Goal: Transaction & Acquisition: Book appointment/travel/reservation

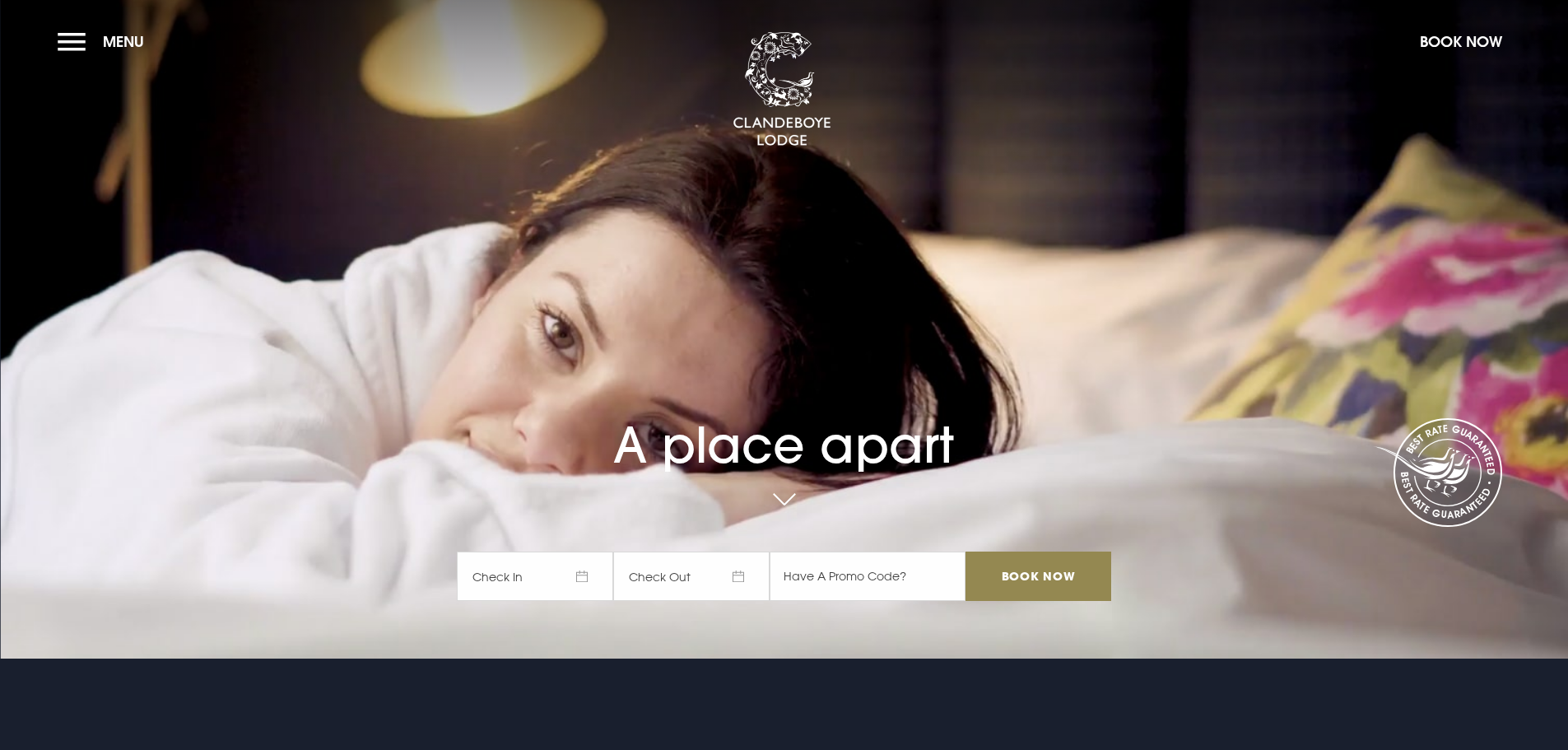
click at [593, 576] on span "Check In" at bounding box center [535, 577] width 156 height 50
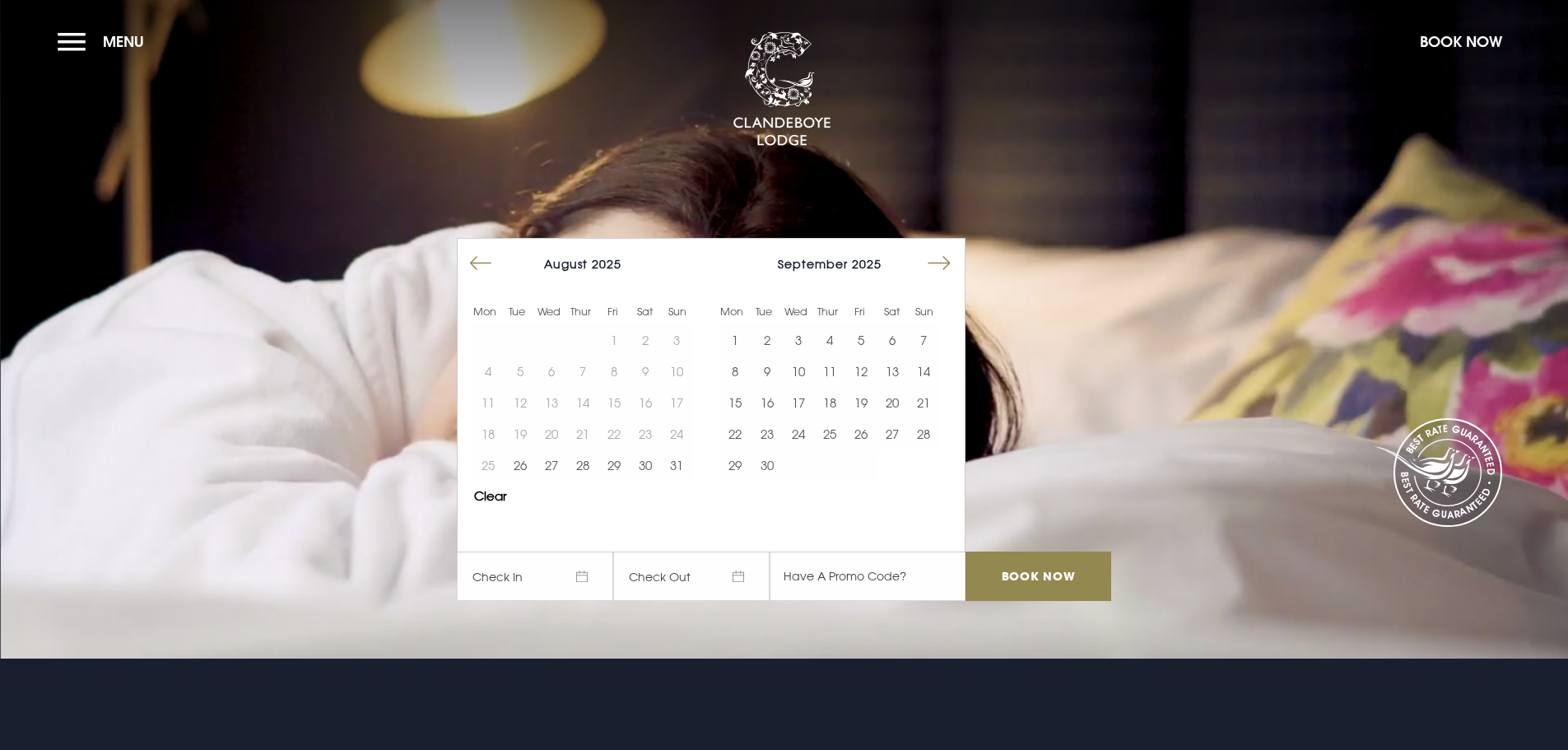
click at [955, 260] on button "Move forward to switch to the next month." at bounding box center [939, 263] width 31 height 31
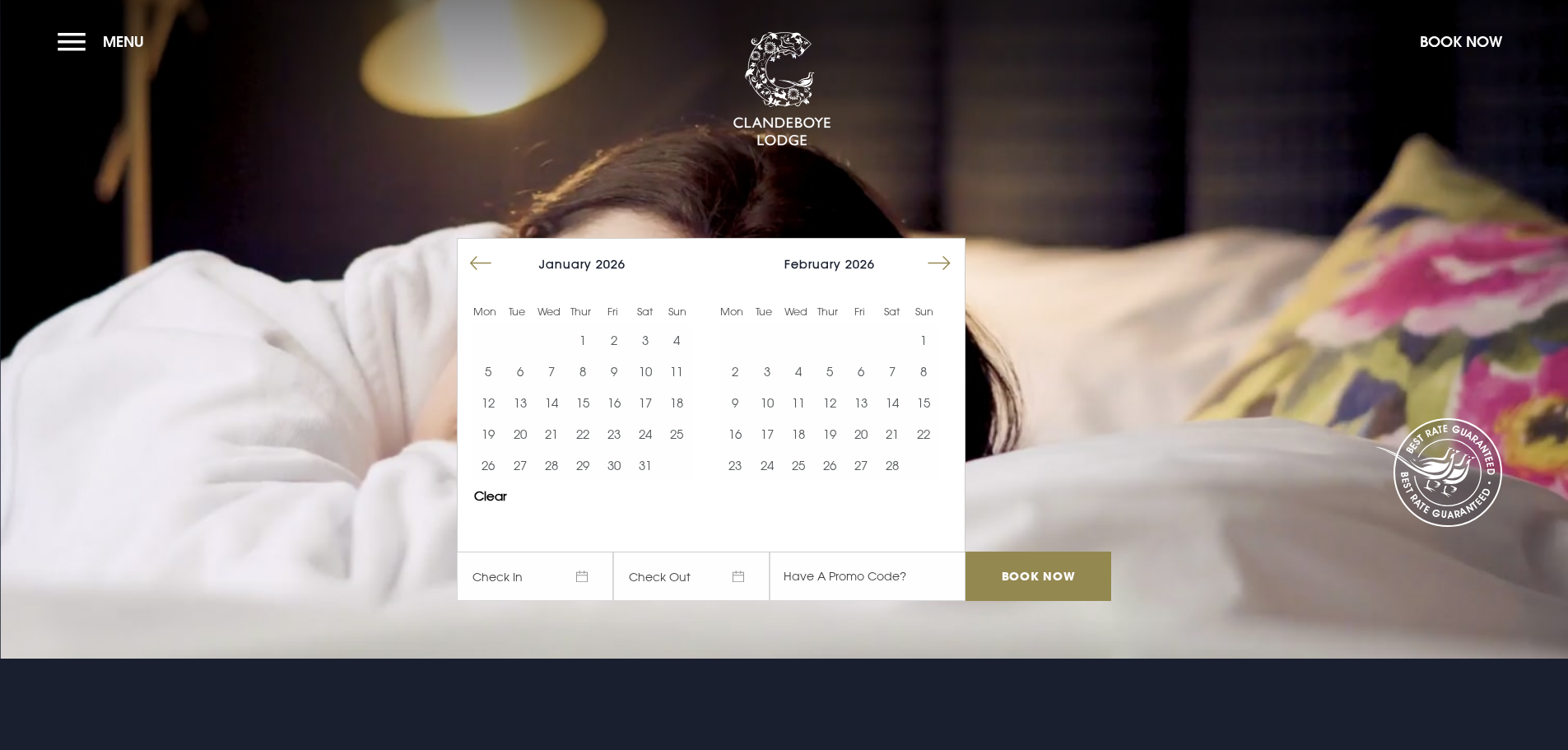
click at [955, 260] on button "Move forward to switch to the next month." at bounding box center [939, 263] width 31 height 31
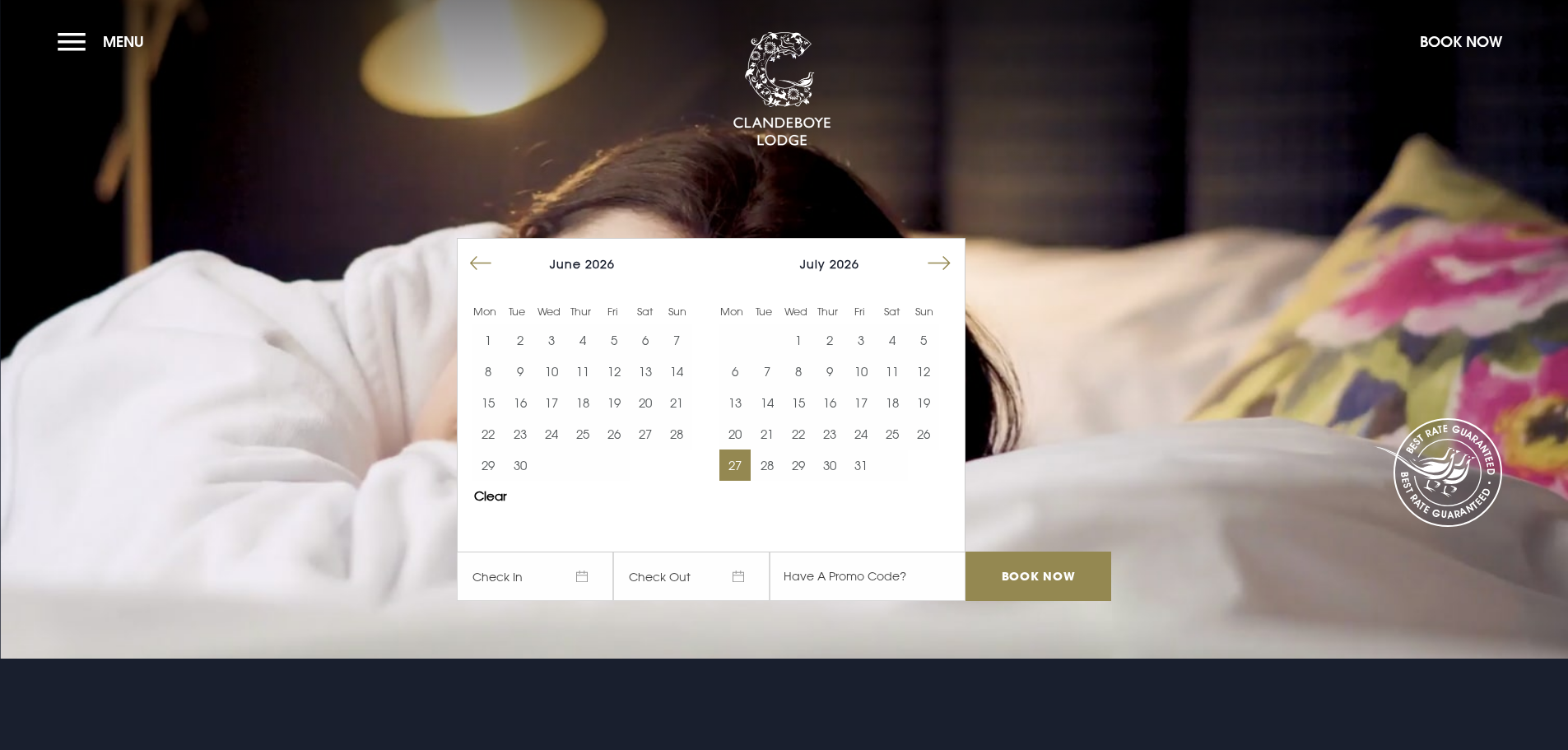
click at [744, 465] on button "27" at bounding box center [735, 465] width 31 height 31
click at [768, 459] on button "28" at bounding box center [766, 465] width 31 height 31
click at [1036, 577] on input "Book Now" at bounding box center [1038, 577] width 145 height 50
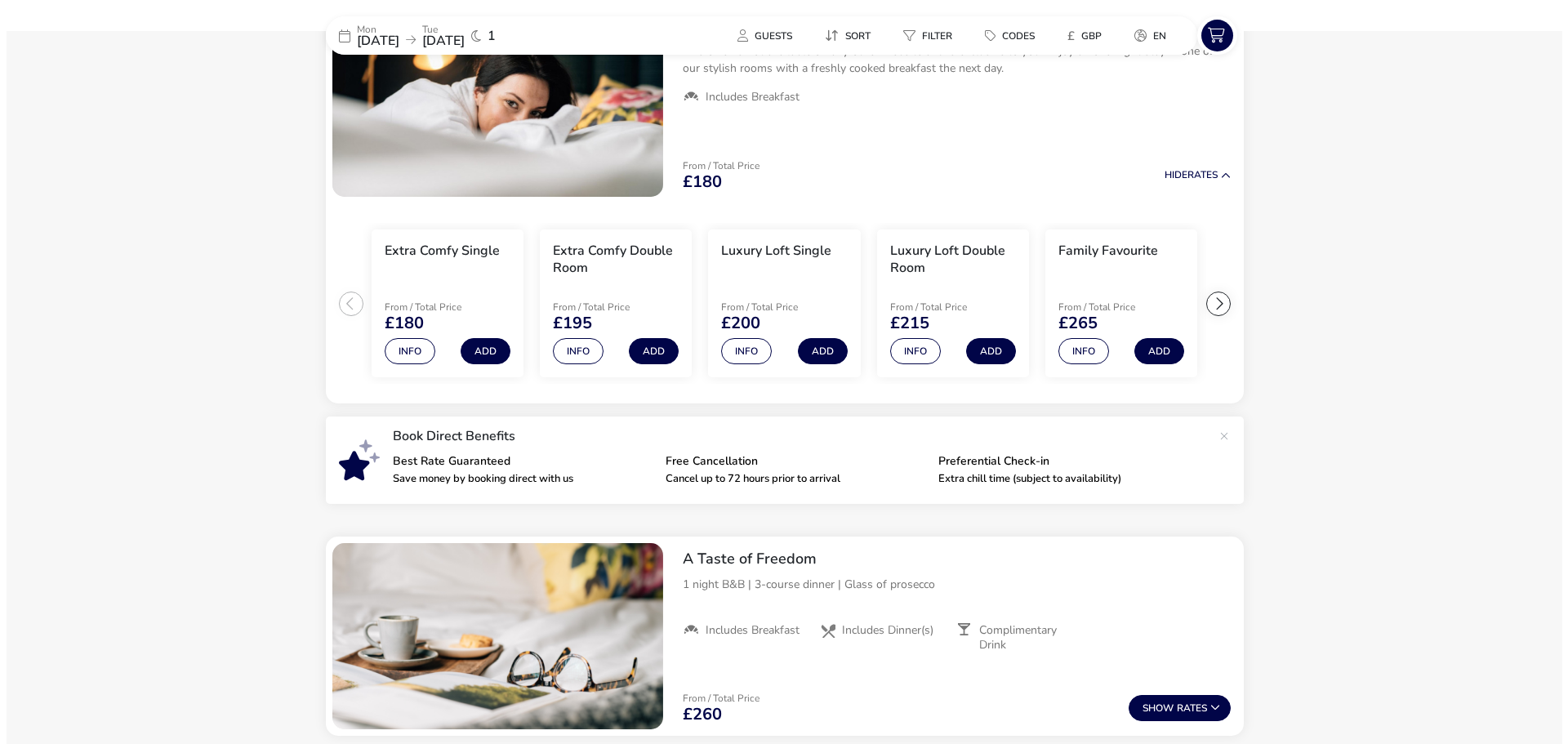
scroll to position [177, 0]
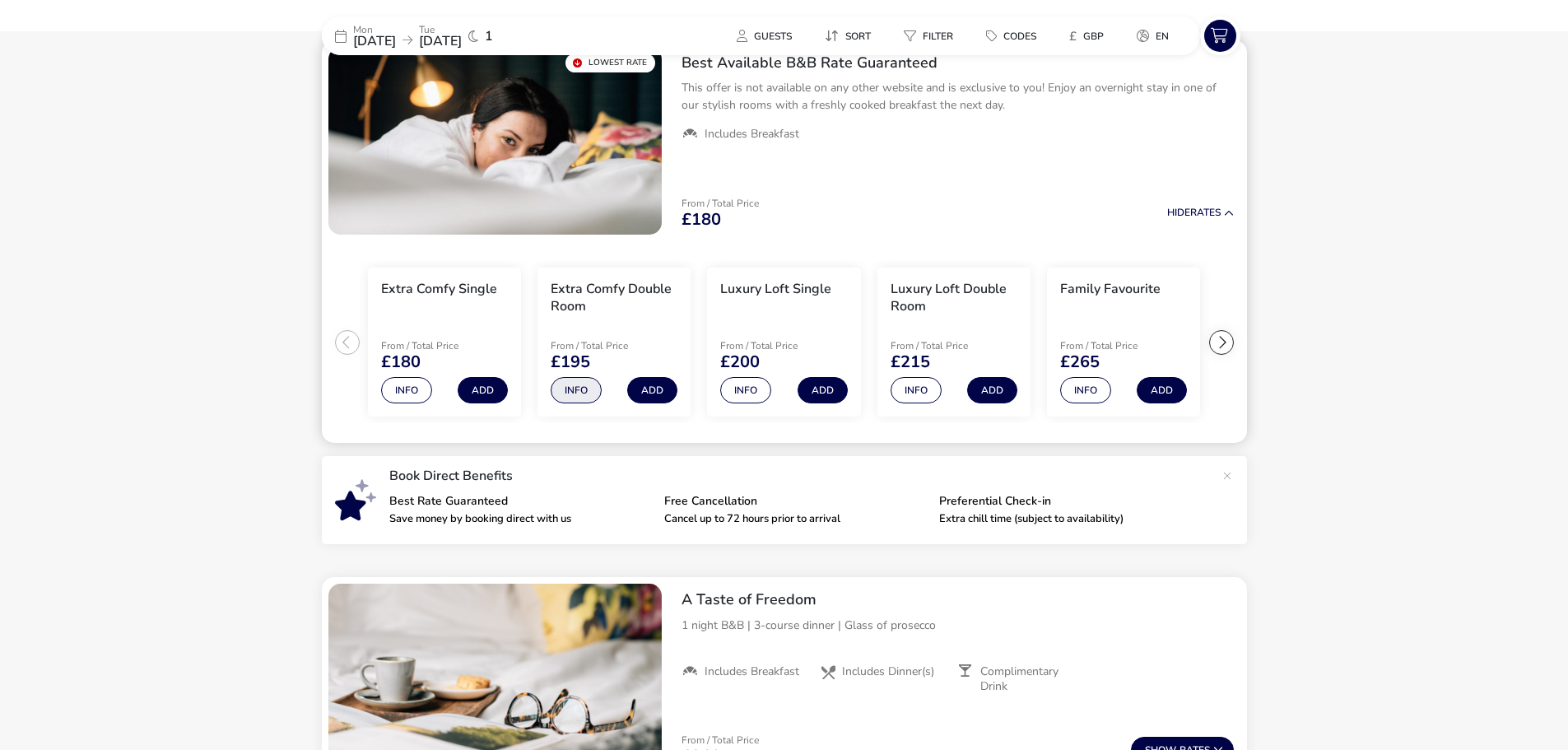
click at [569, 395] on button "Info" at bounding box center [576, 390] width 51 height 26
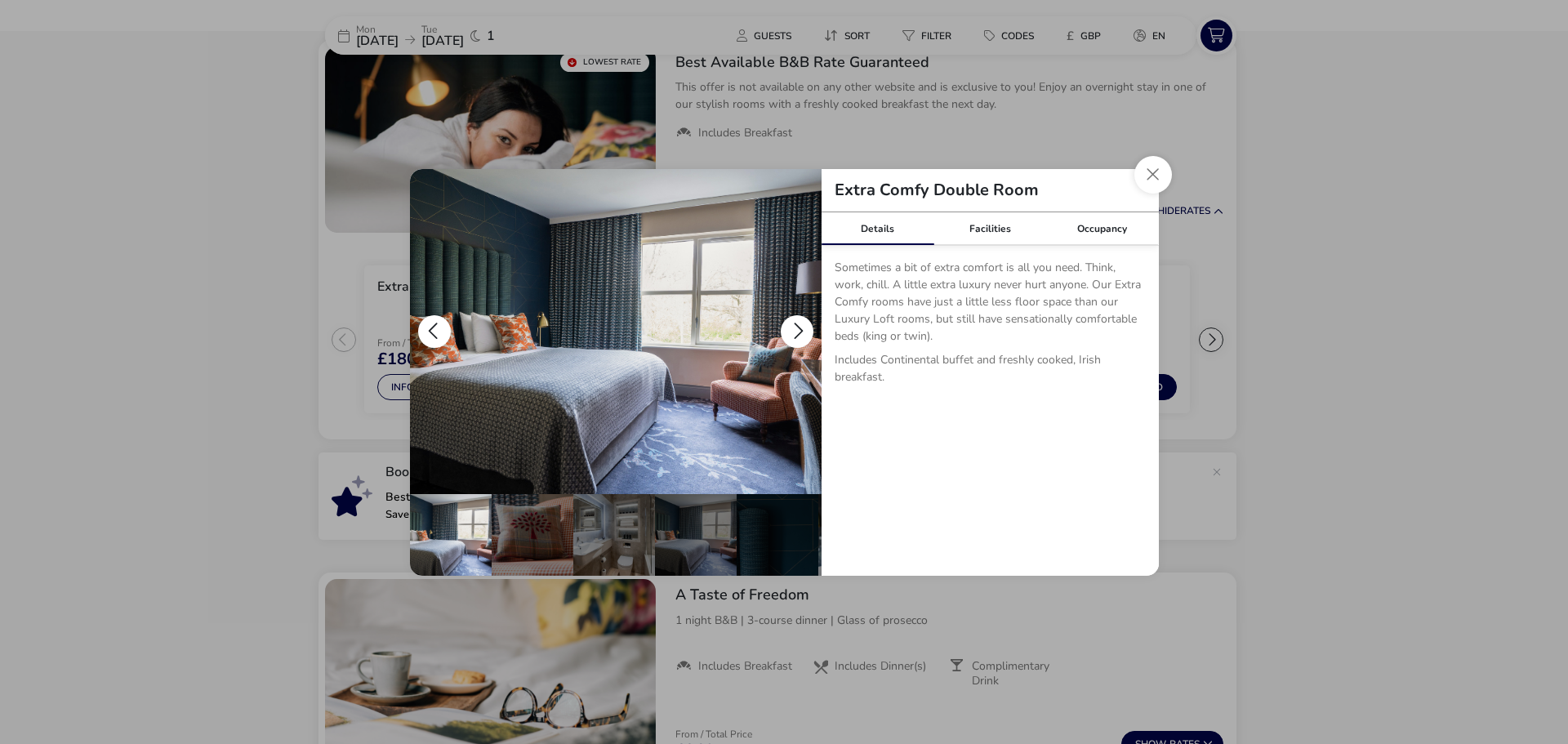
click at [795, 329] on button "details" at bounding box center [797, 332] width 33 height 33
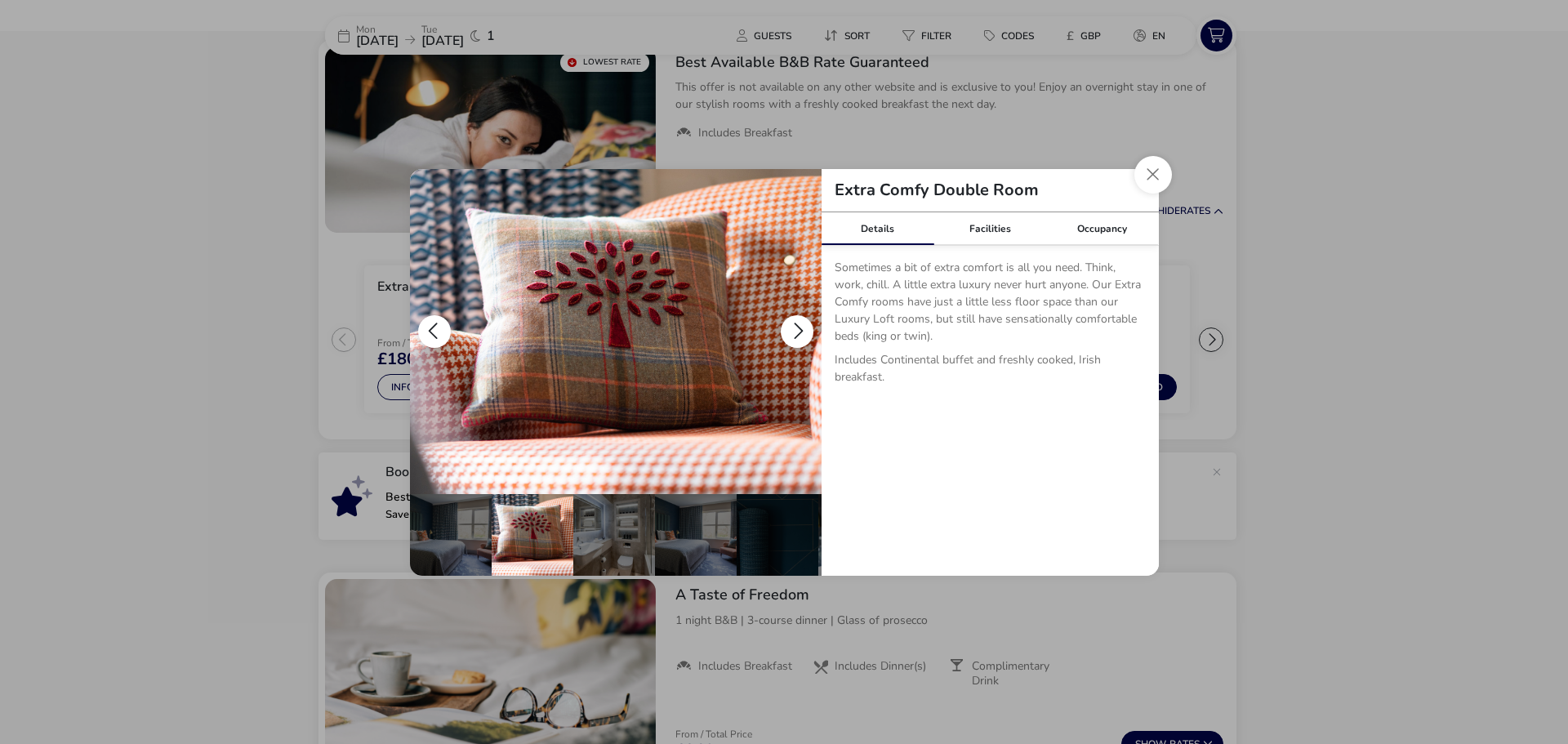
click at [795, 329] on button "details" at bounding box center [797, 332] width 33 height 33
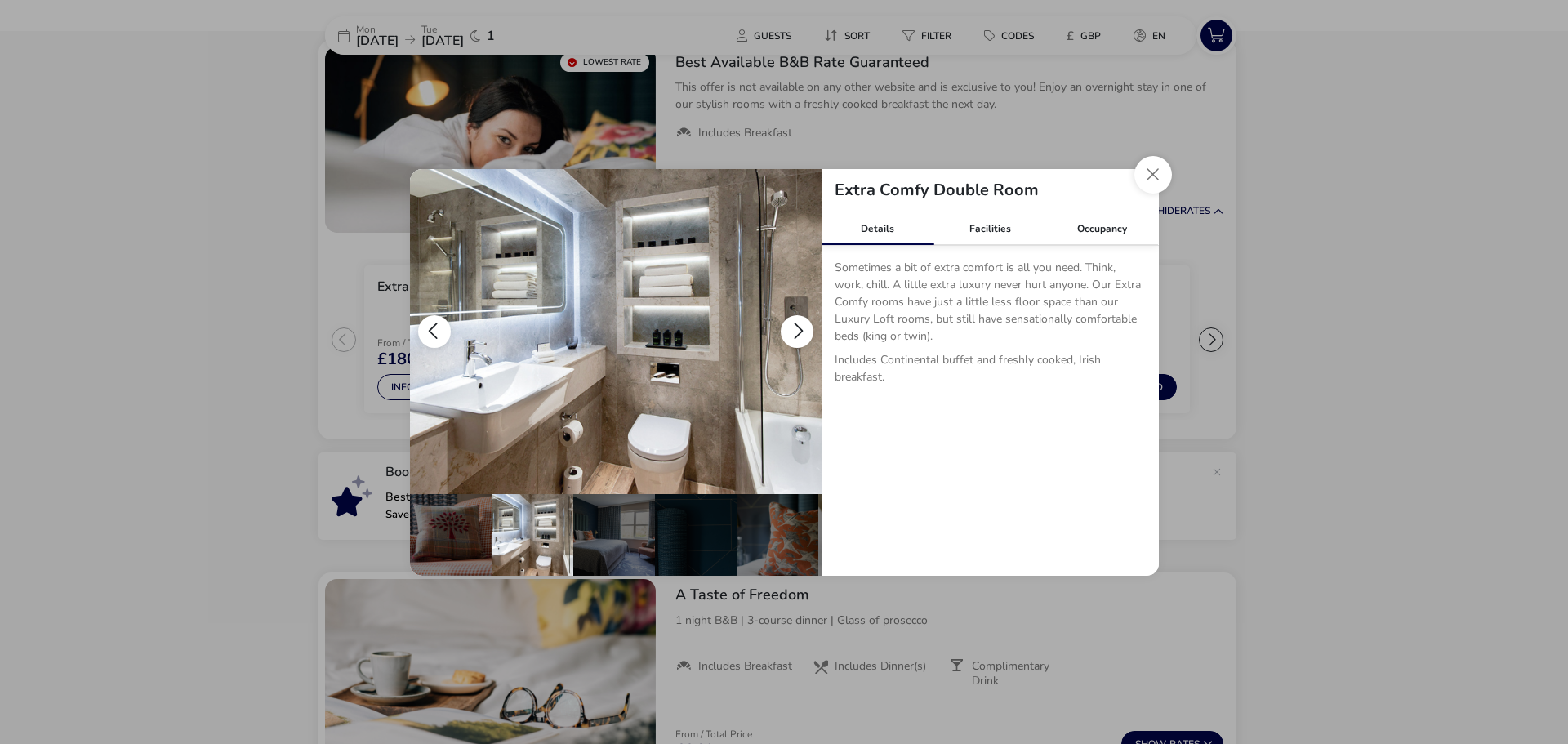
click at [795, 329] on button "details" at bounding box center [797, 332] width 33 height 33
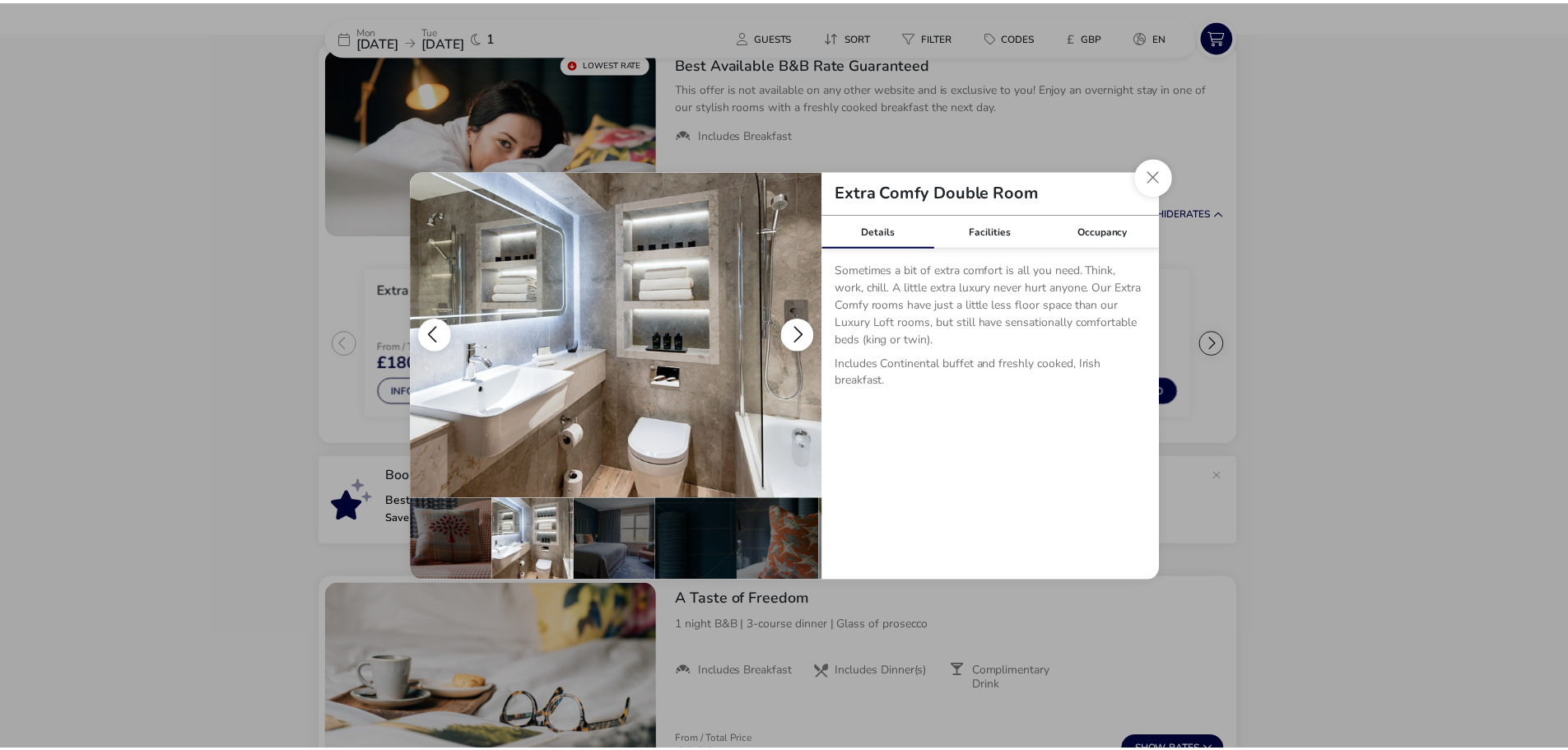
scroll to position [0, 161]
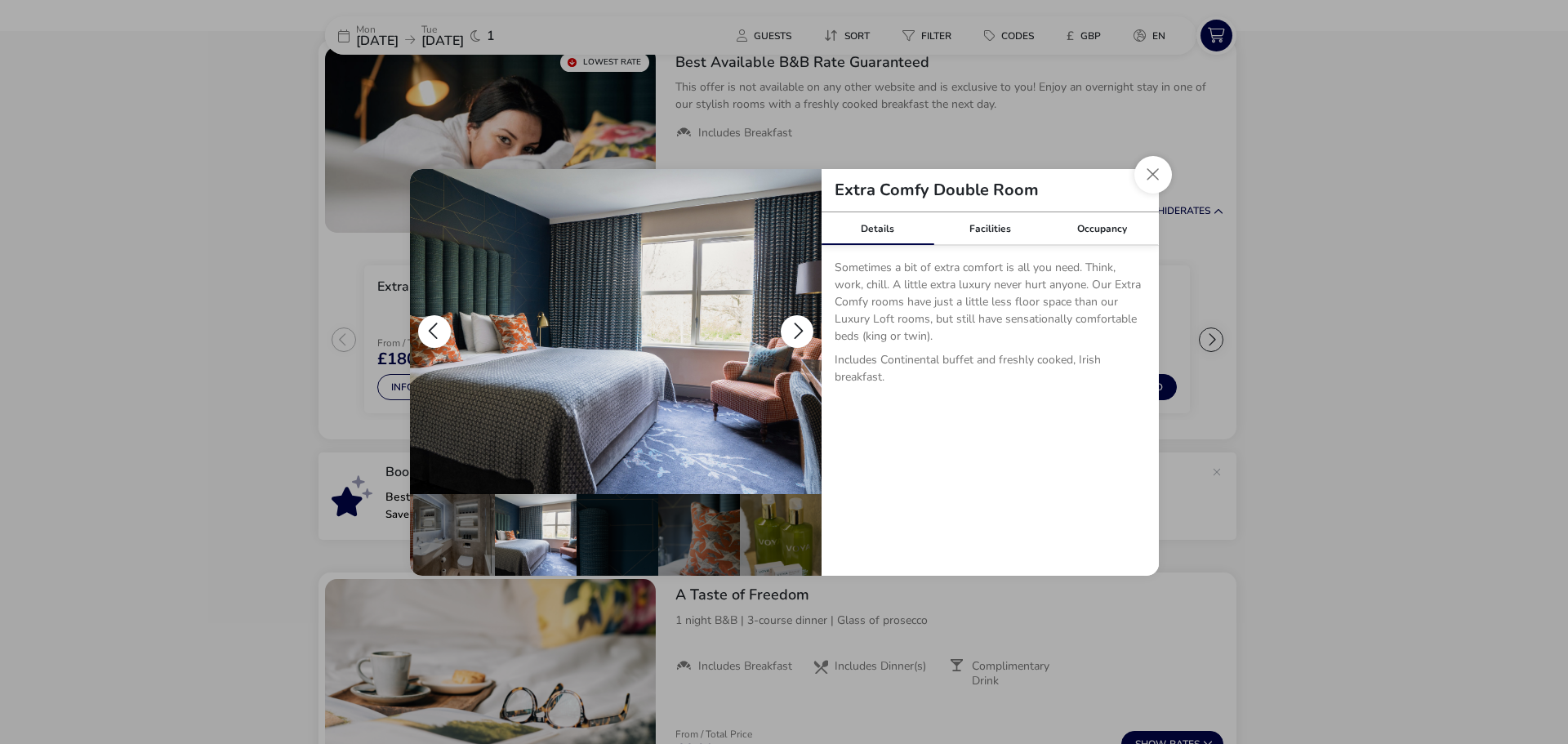
click at [795, 329] on button "details" at bounding box center [797, 332] width 33 height 33
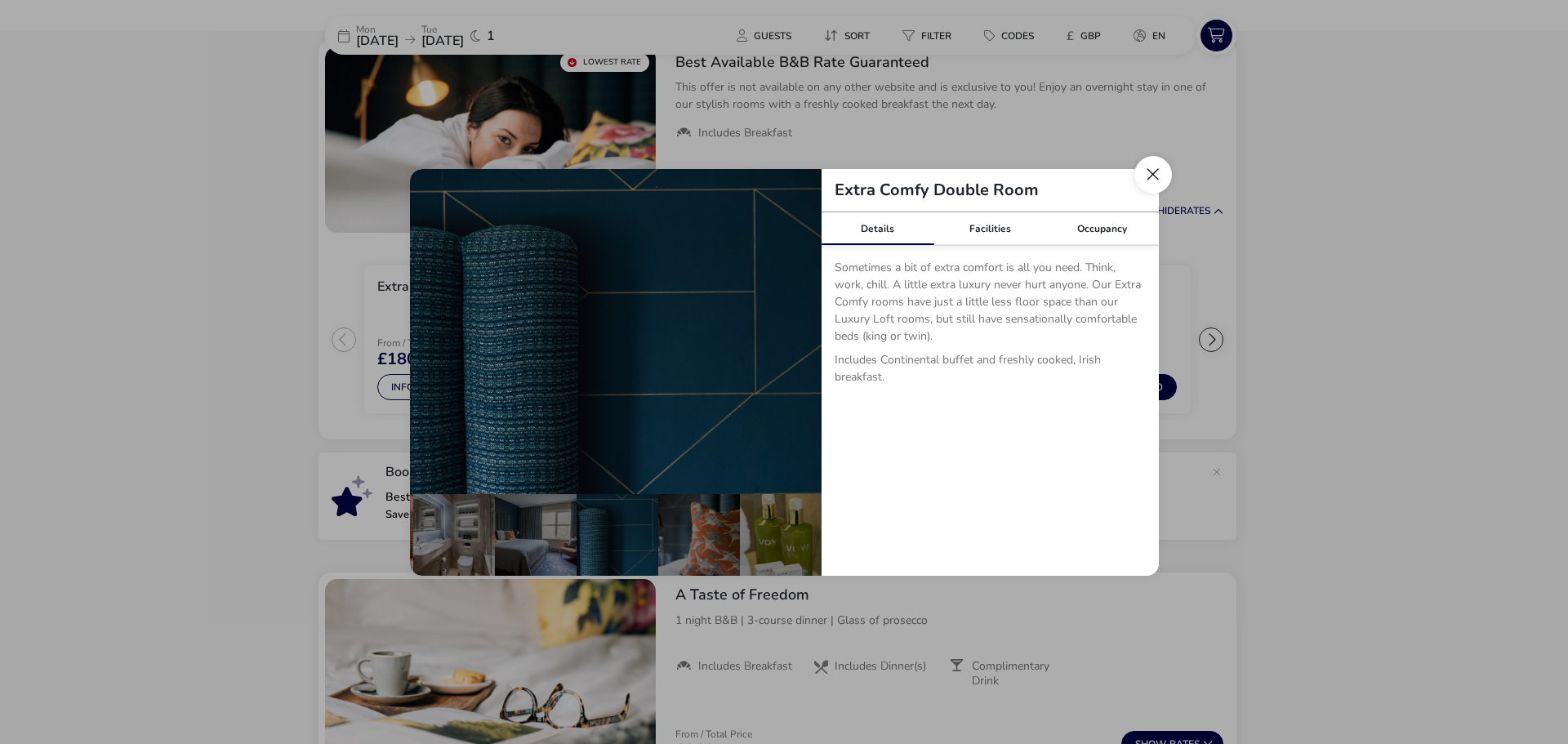
click at [1165, 173] on button "Close dialog" at bounding box center [1153, 175] width 37 height 37
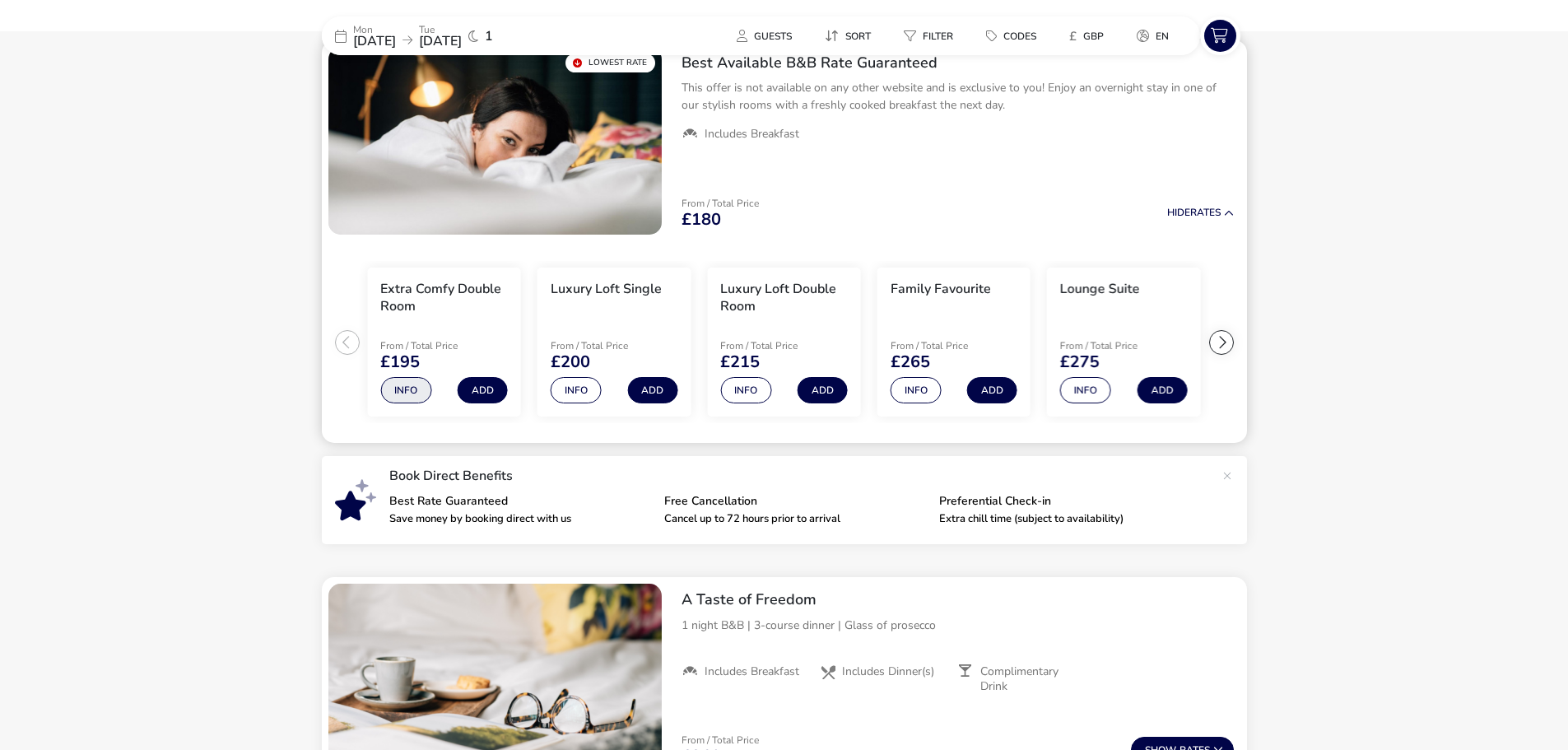
click at [413, 395] on button "Info" at bounding box center [406, 390] width 51 height 26
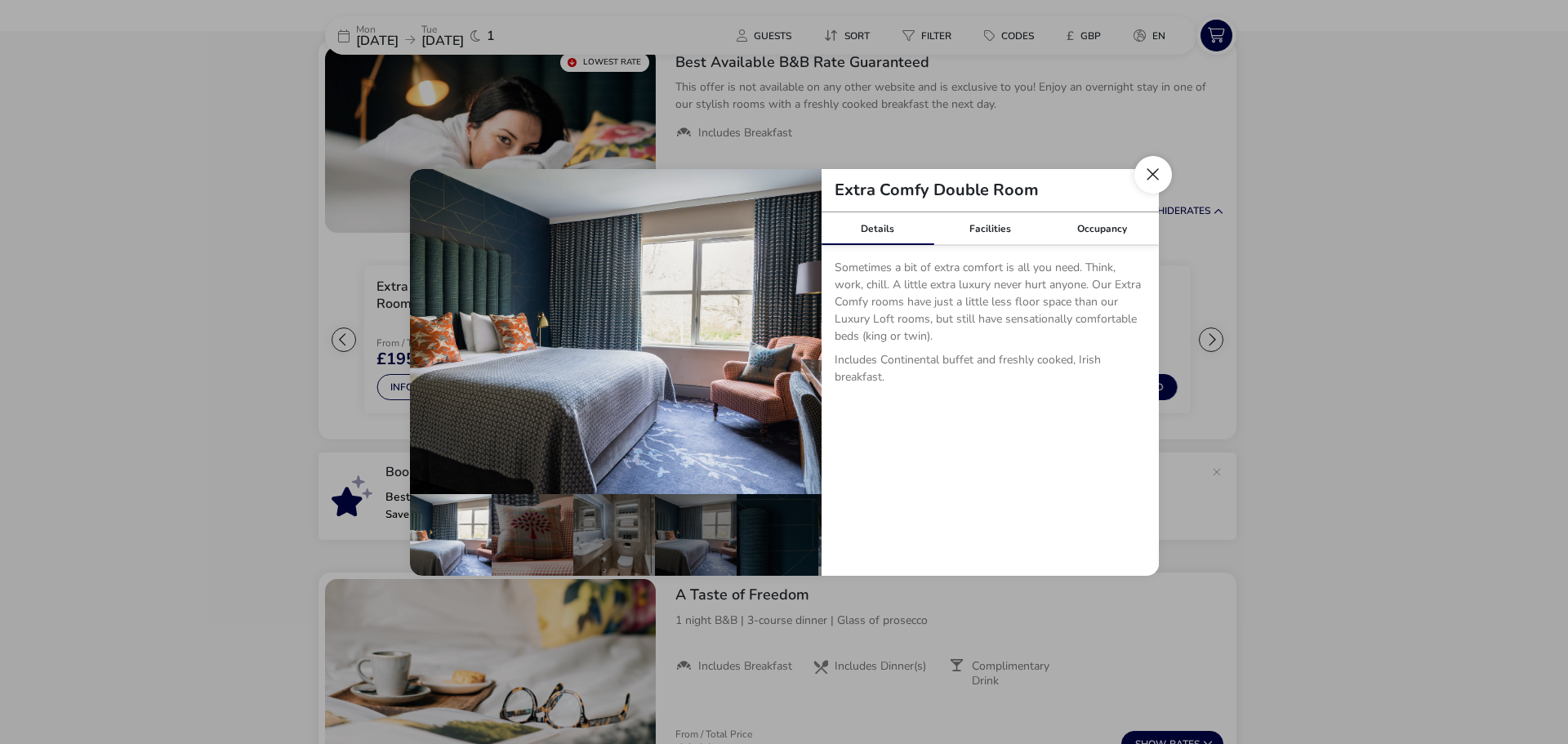
click at [1151, 162] on button "Close dialog" at bounding box center [1153, 175] width 37 height 37
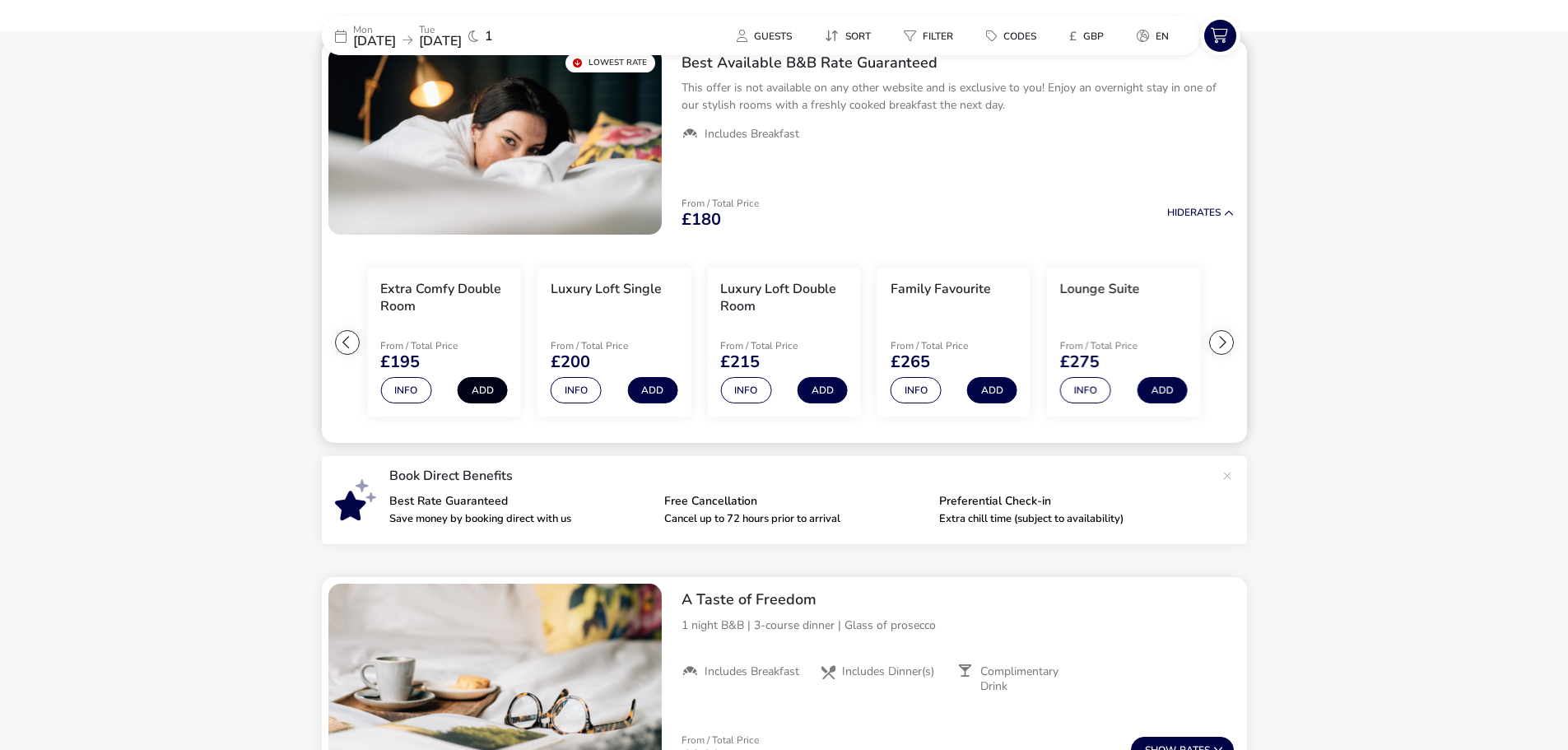
click at [476, 390] on button "Add" at bounding box center [482, 390] width 51 height 26
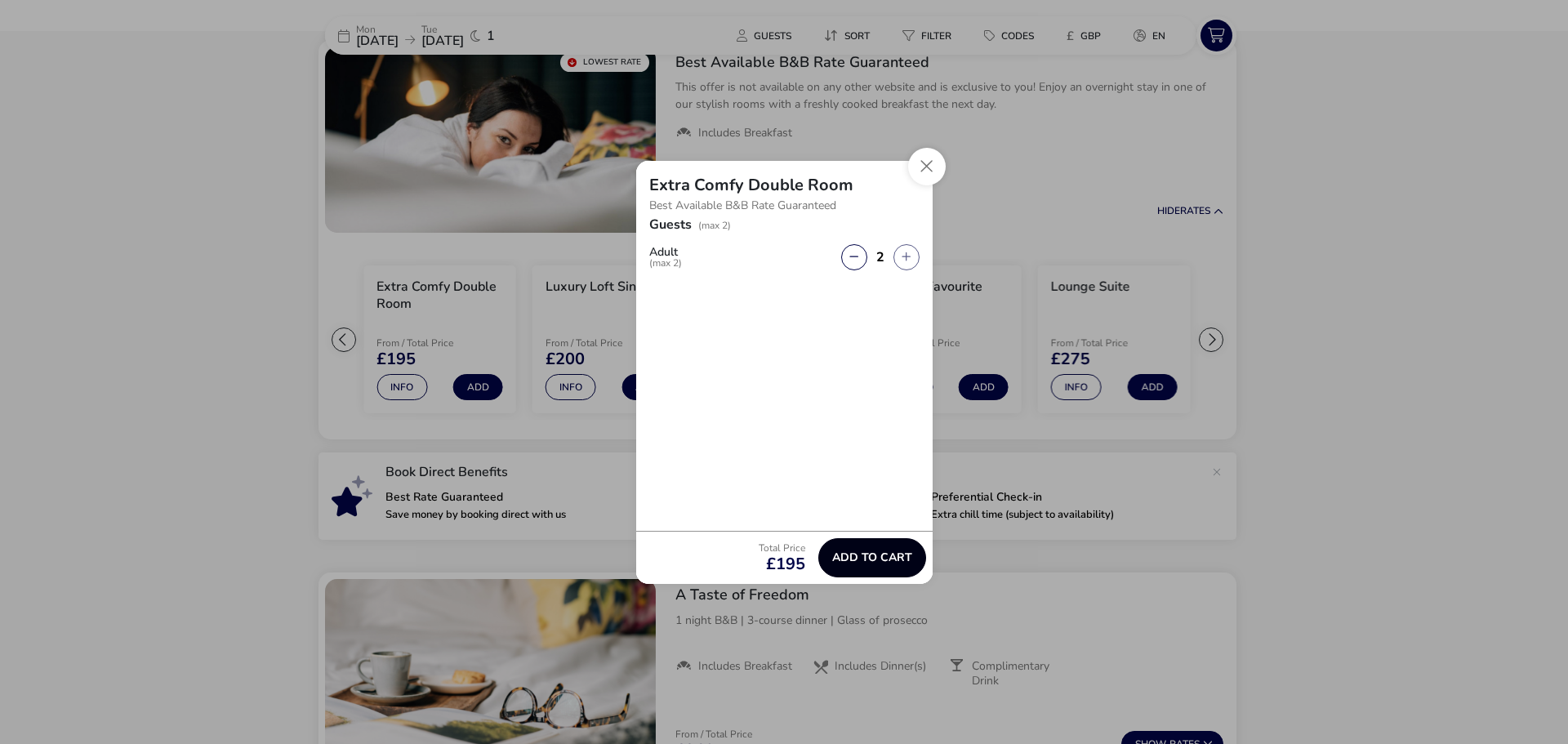
click at [866, 563] on span "Add to cart" at bounding box center [872, 558] width 80 height 12
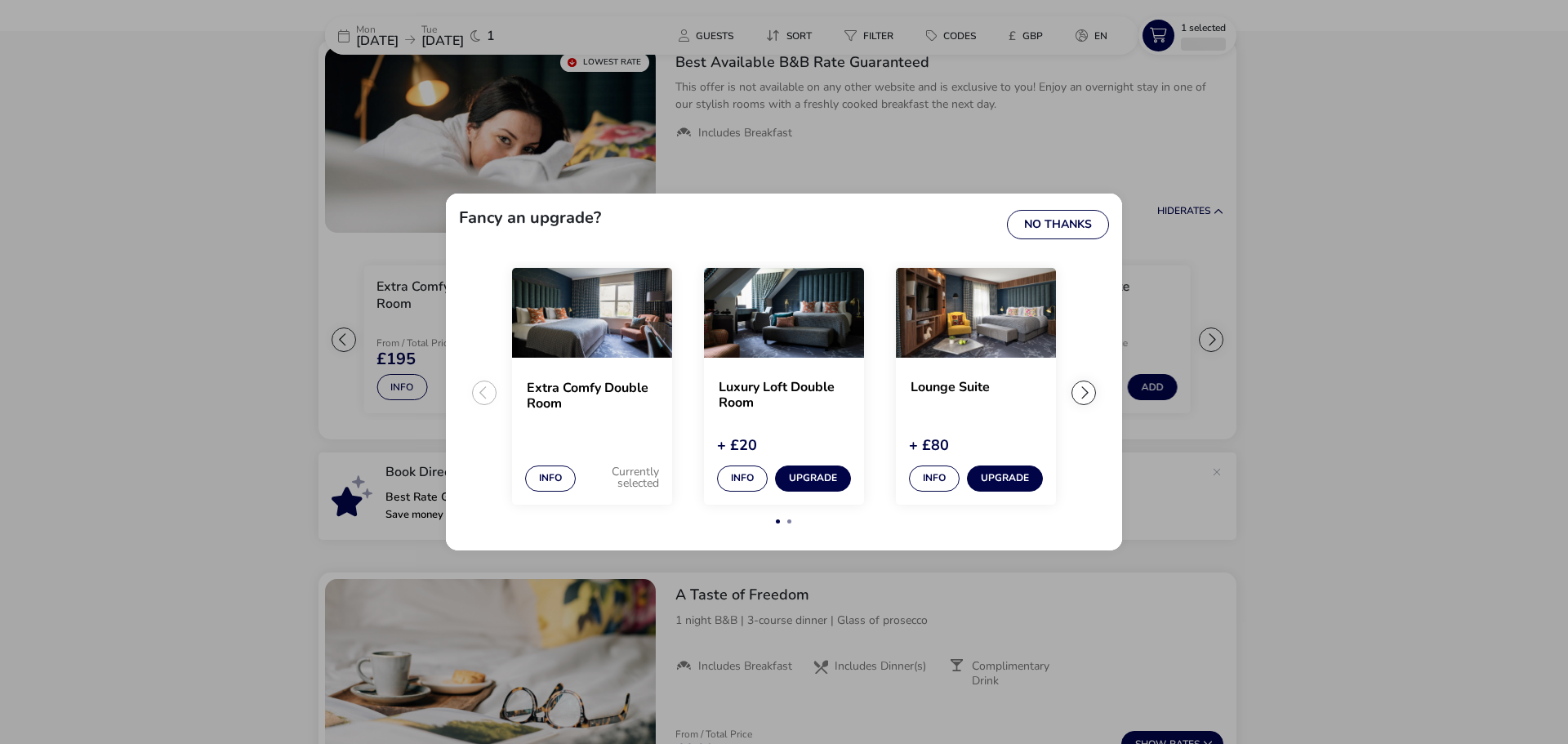
click at [746, 329] on img "2 / 4" at bounding box center [784, 313] width 160 height 90
click at [1035, 227] on button "No Thanks" at bounding box center [1057, 225] width 102 height 30
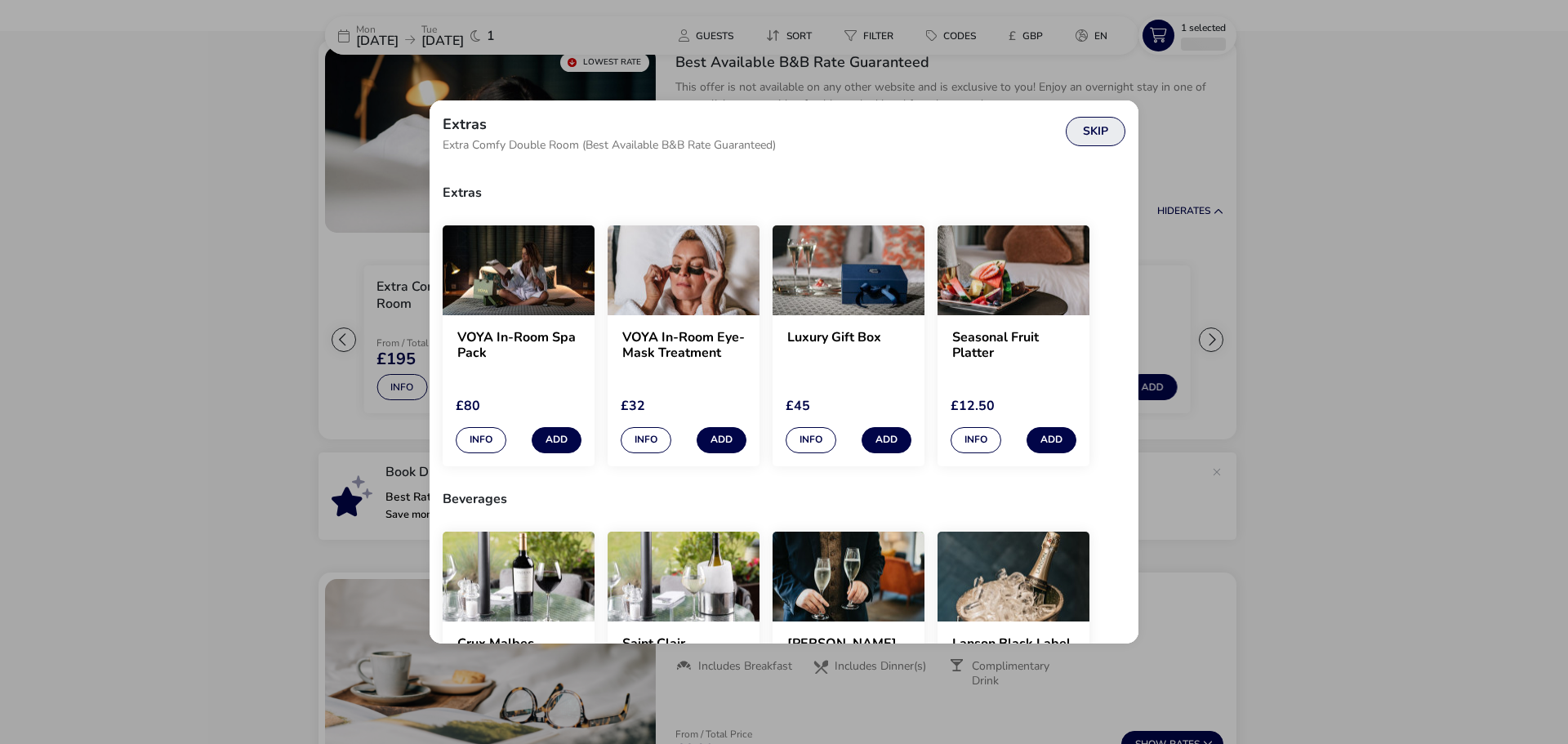
click at [1098, 133] on button "Skip" at bounding box center [1096, 131] width 59 height 30
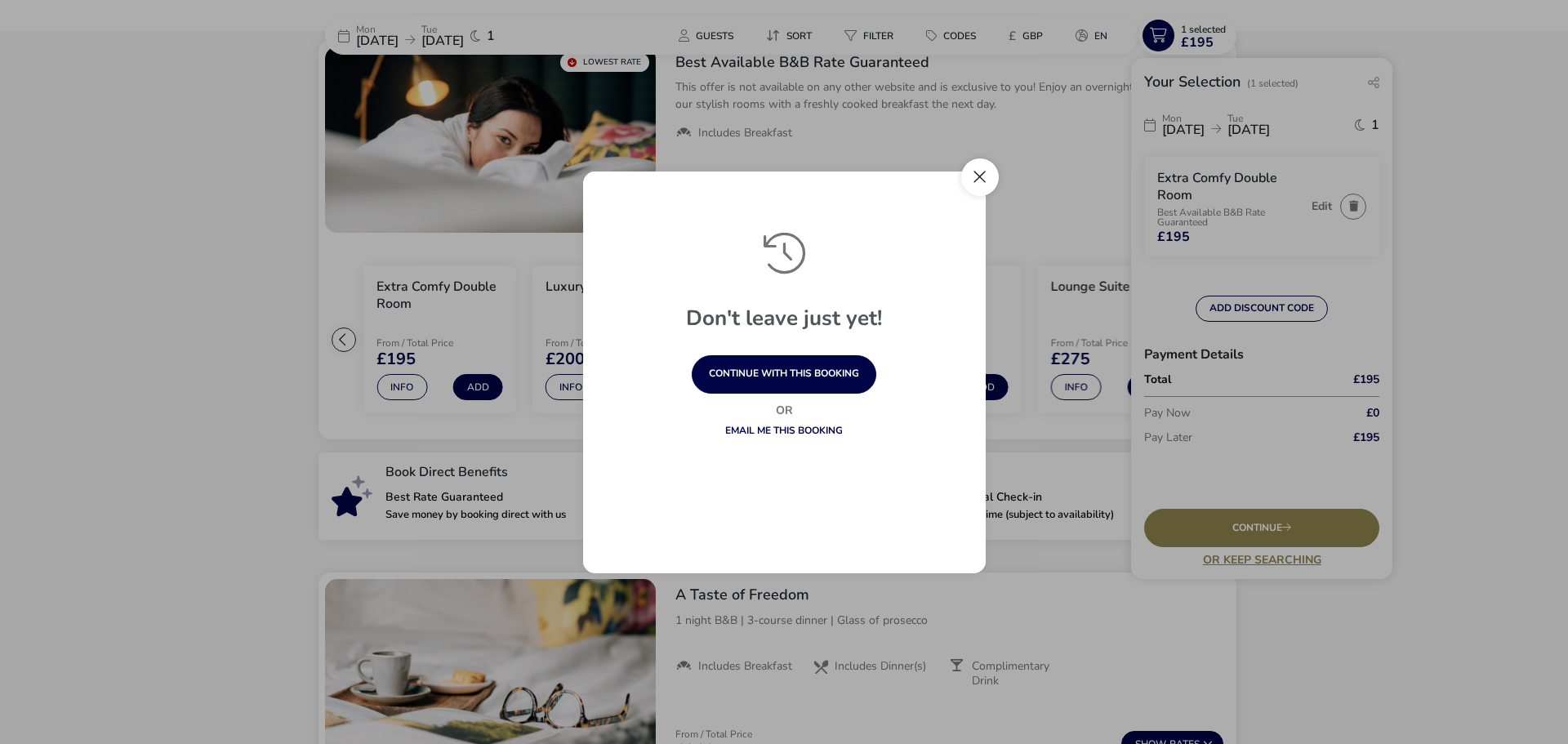
click at [984, 170] on button "Close" at bounding box center [980, 178] width 37 height 37
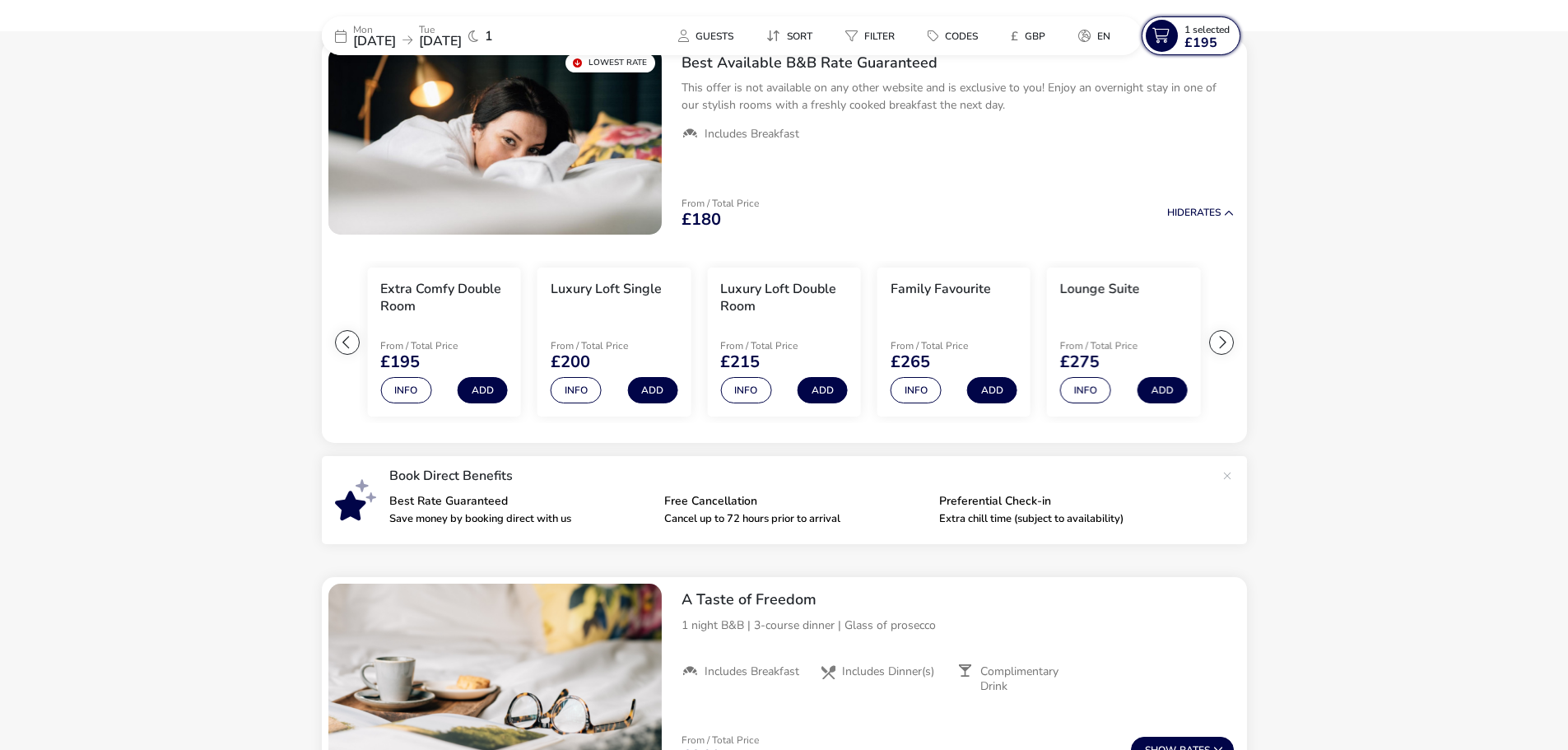
click at [1175, 28] on icon at bounding box center [1162, 36] width 32 height 32
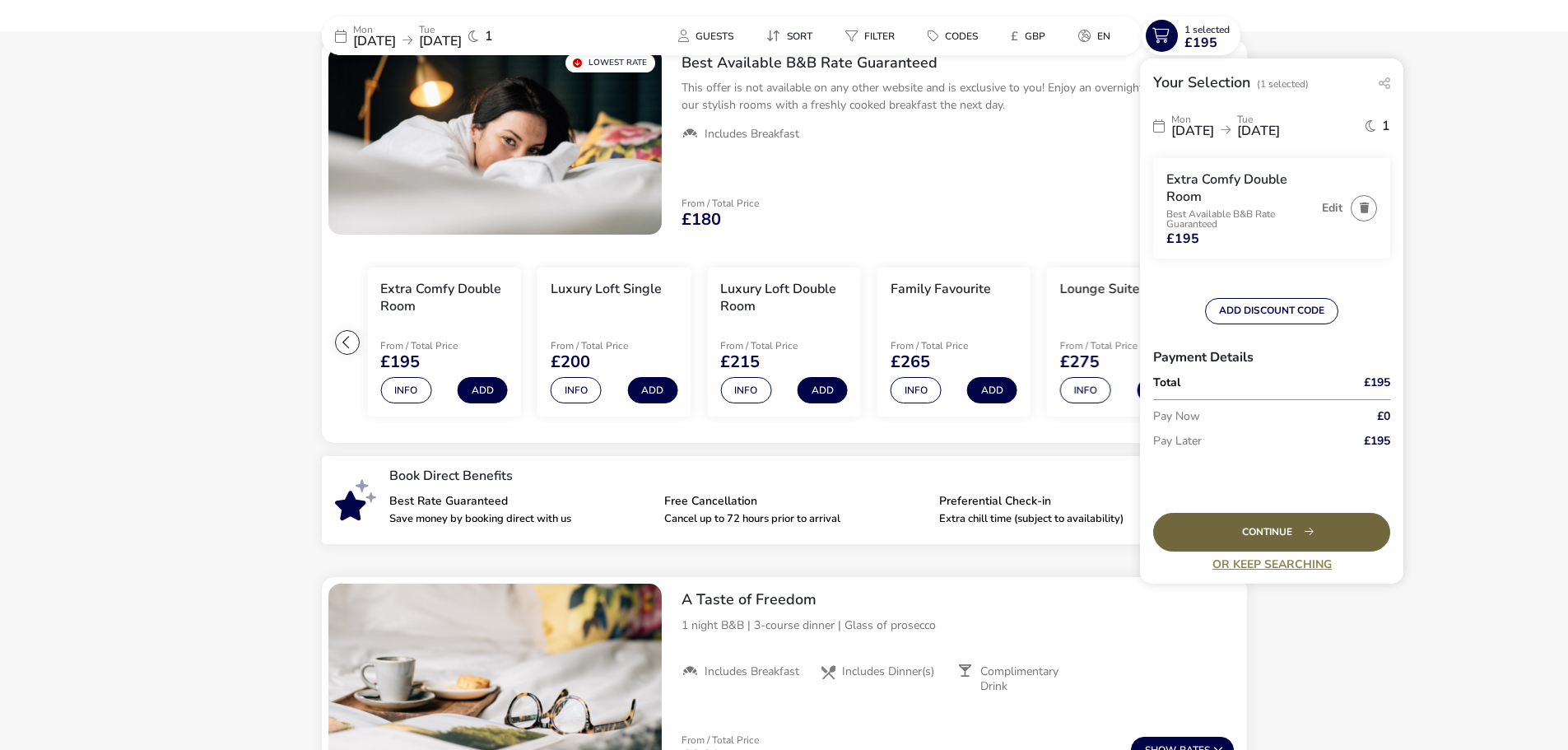
click at [1283, 534] on div "Continue" at bounding box center [1272, 532] width 237 height 39
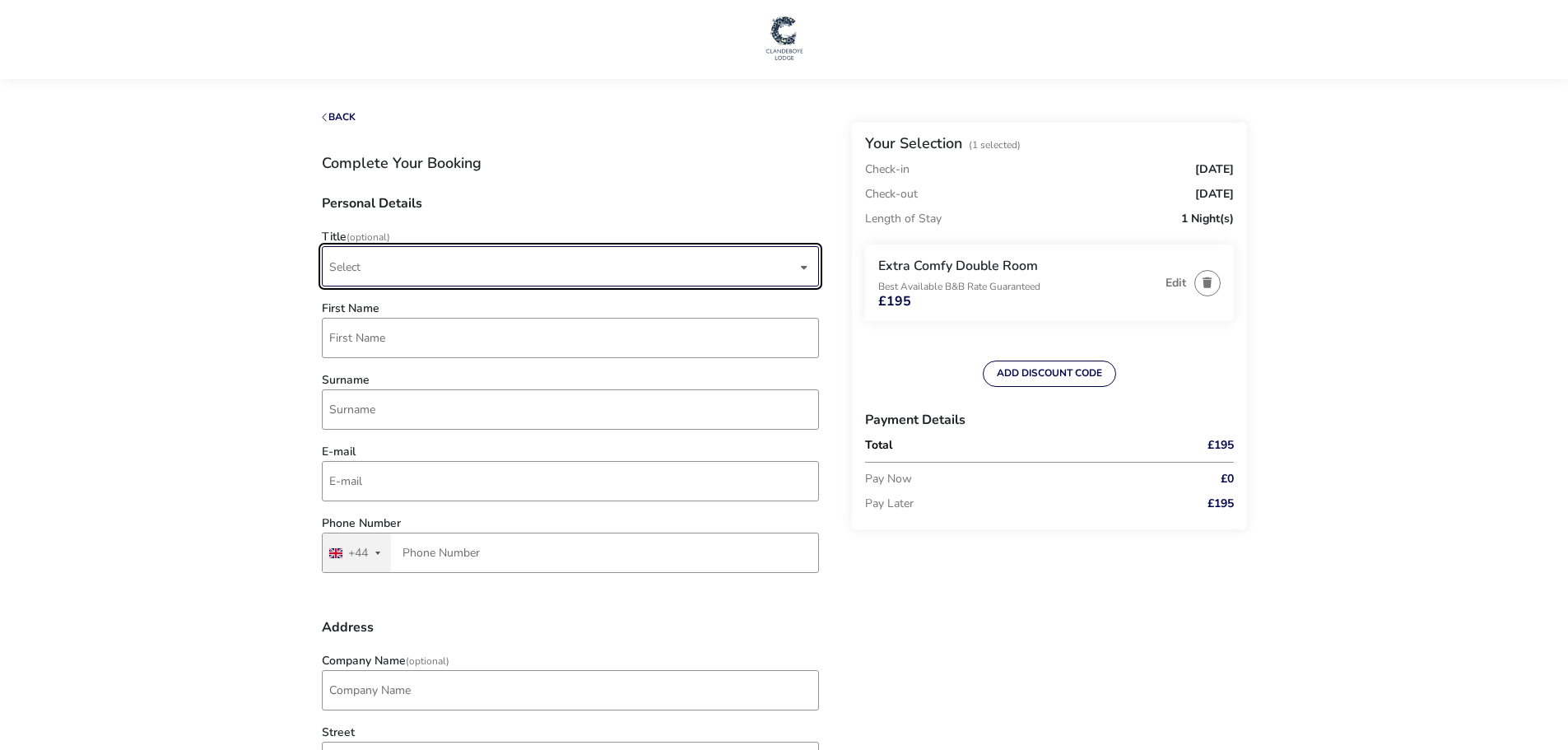
click at [353, 265] on span "Select" at bounding box center [344, 268] width 31 height 16
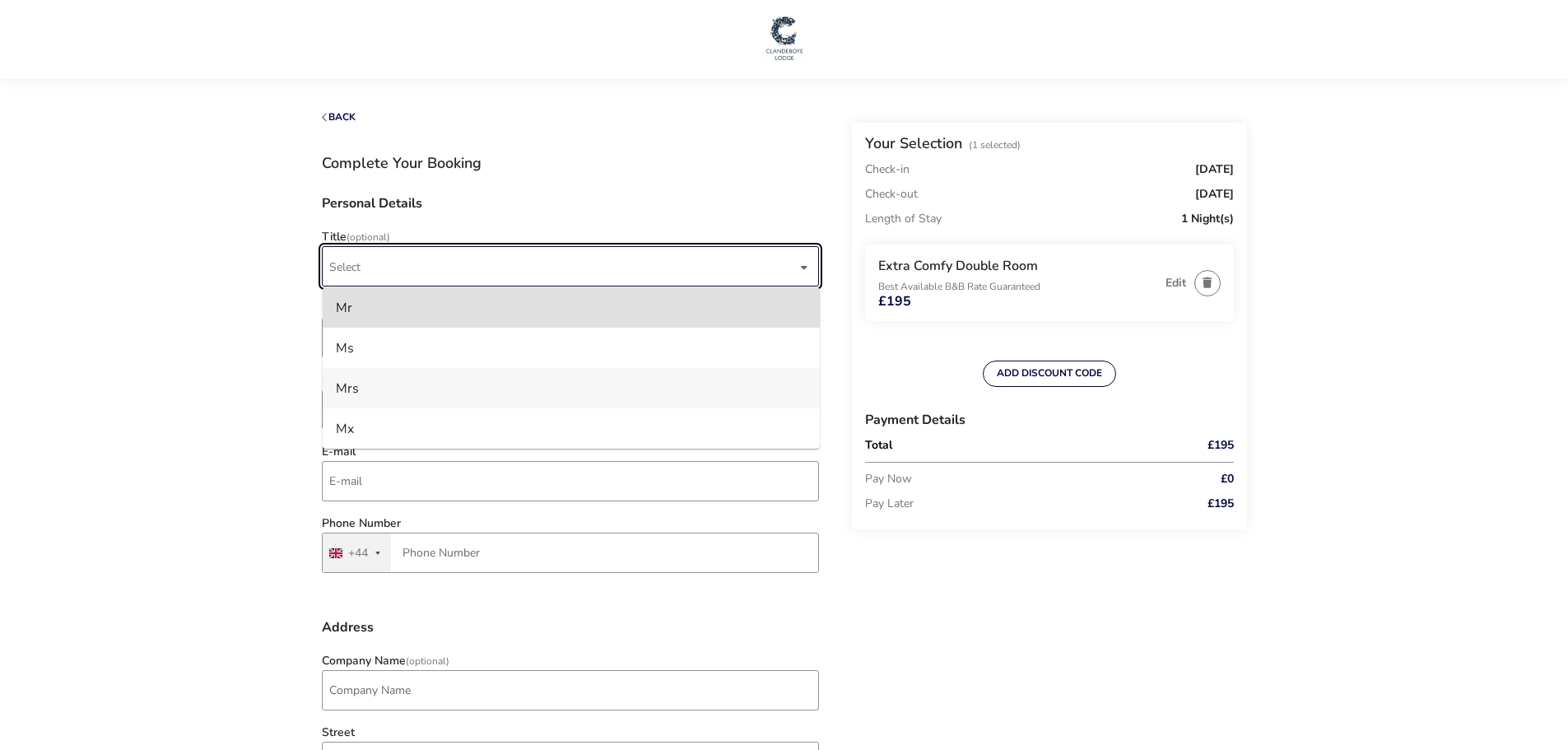
click at [361, 389] on li "Mrs" at bounding box center [572, 388] width 497 height 41
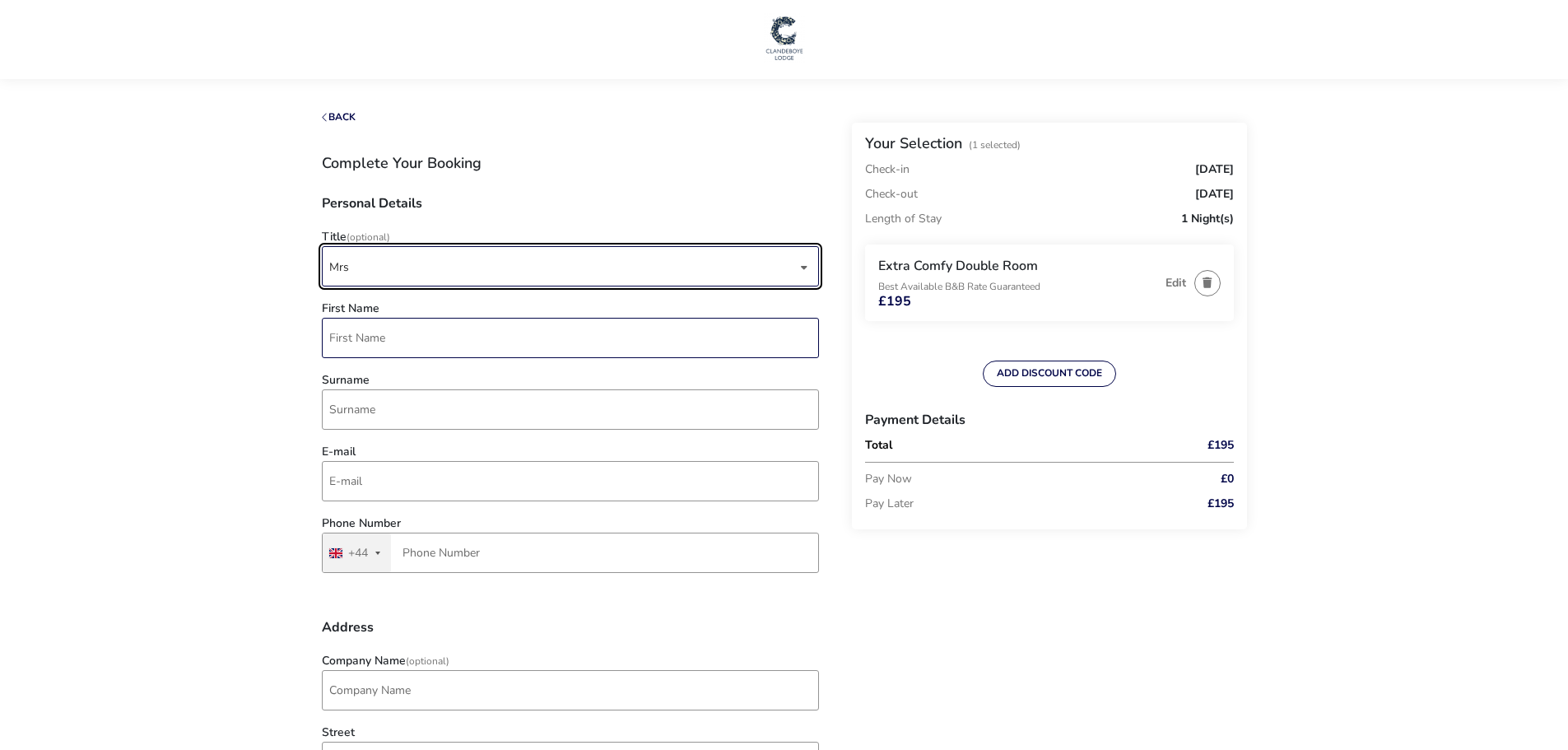
click at [367, 347] on input "First Name" at bounding box center [571, 338] width 497 height 41
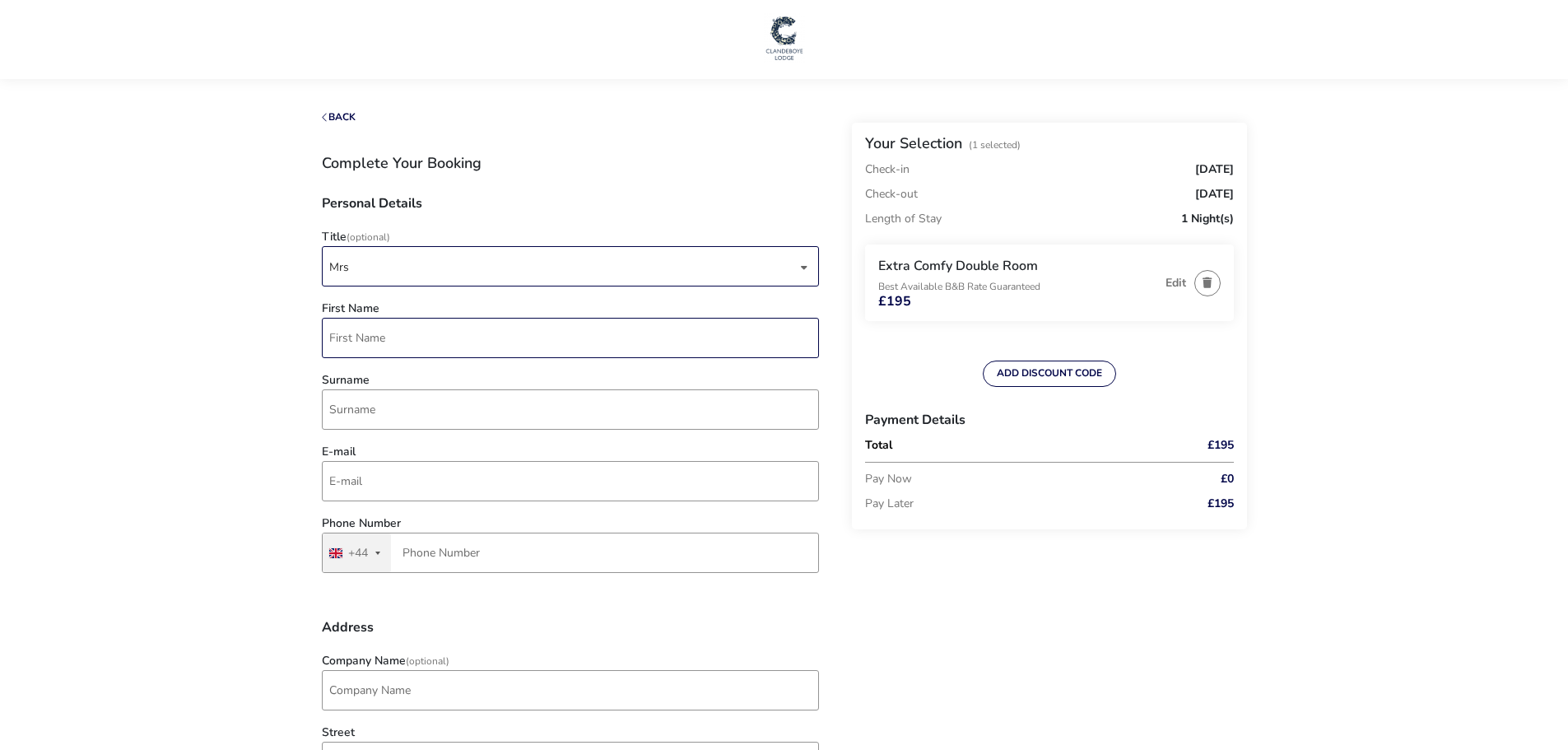
type input "[PERSON_NAME]"
type input "[EMAIL_ADDRESS][DOMAIN_NAME]"
type input "7599 449269"
type input "20 KILLYNETHER GARDENS"
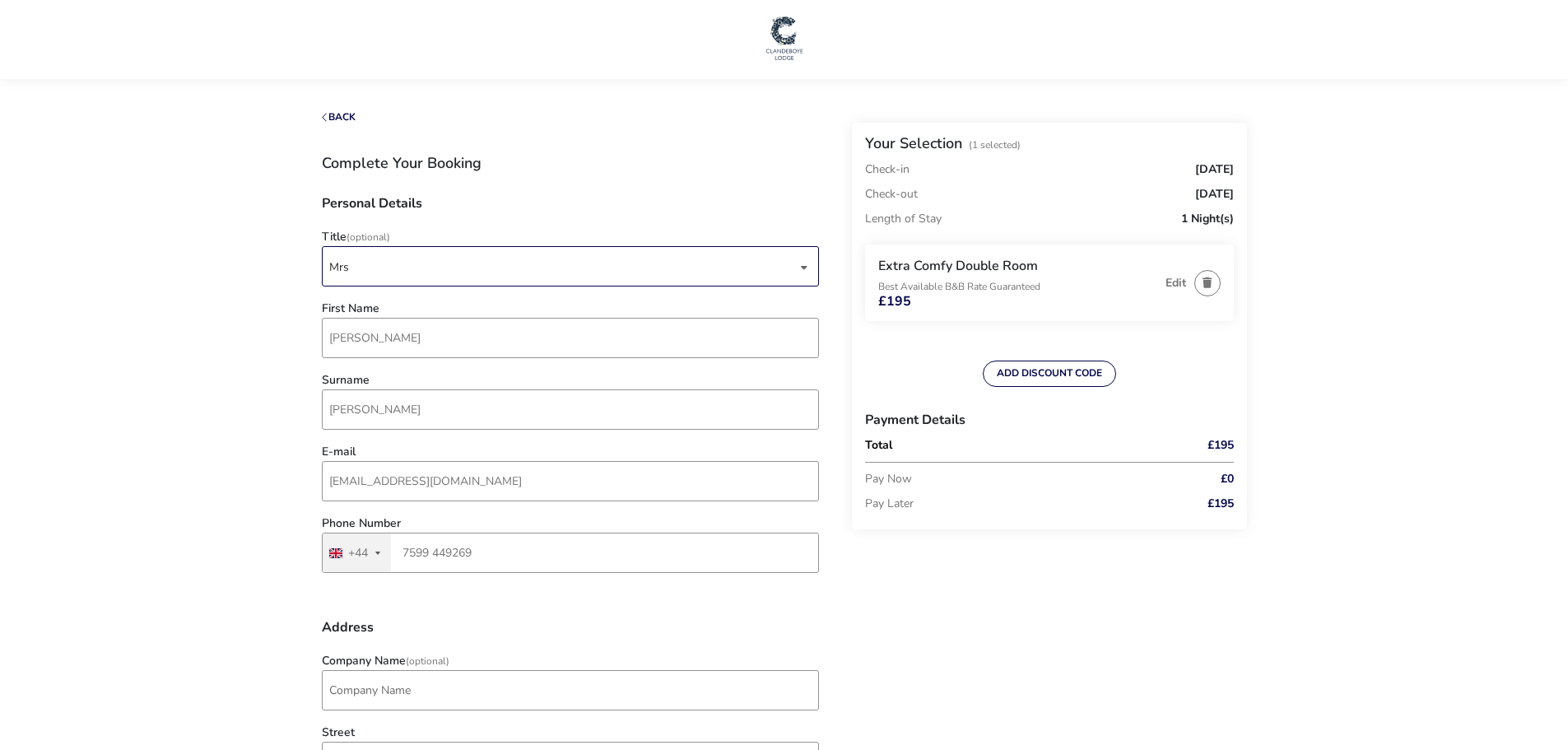
type input "[GEOGRAPHIC_DATA]"
type input "BT8 7FH"
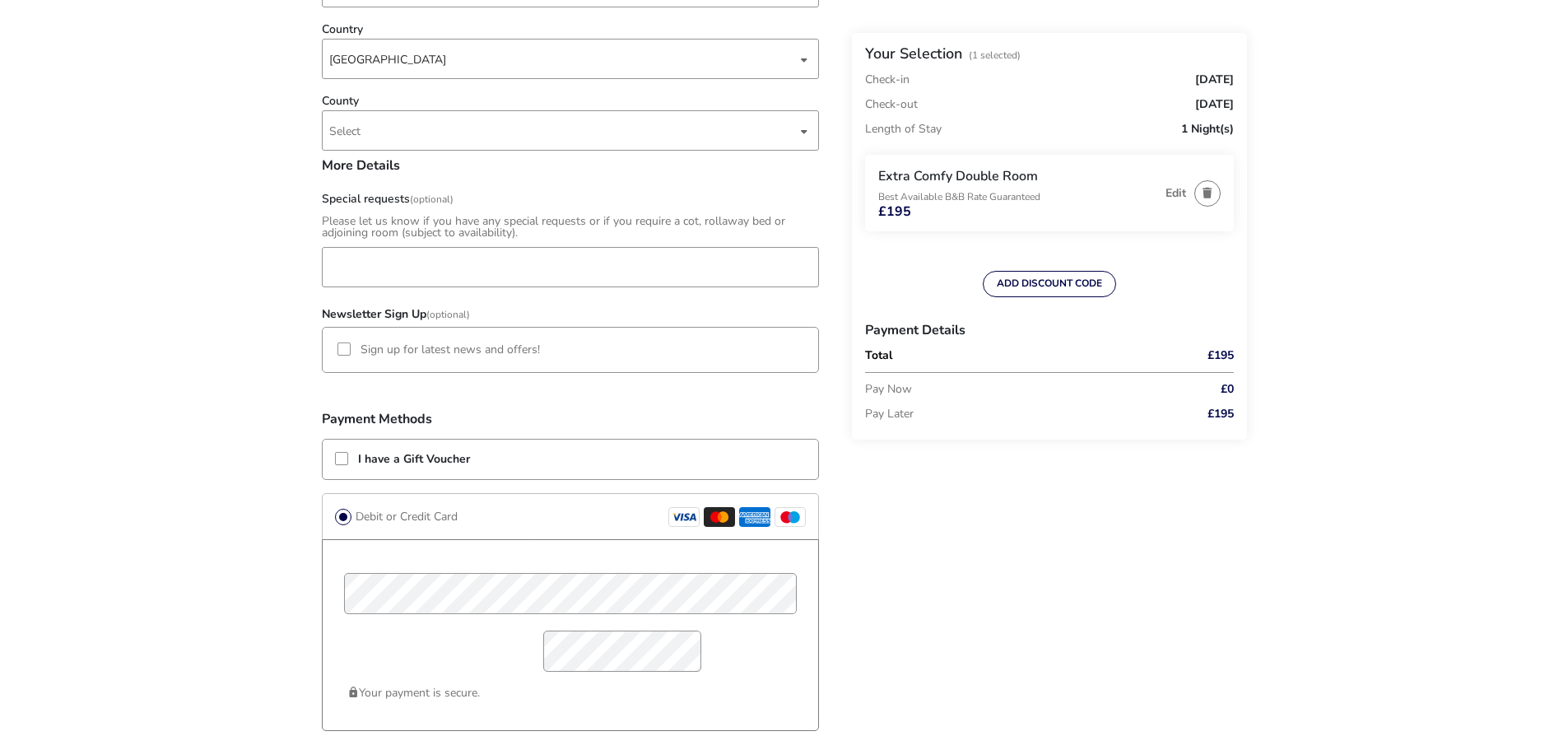
scroll to position [947, 0]
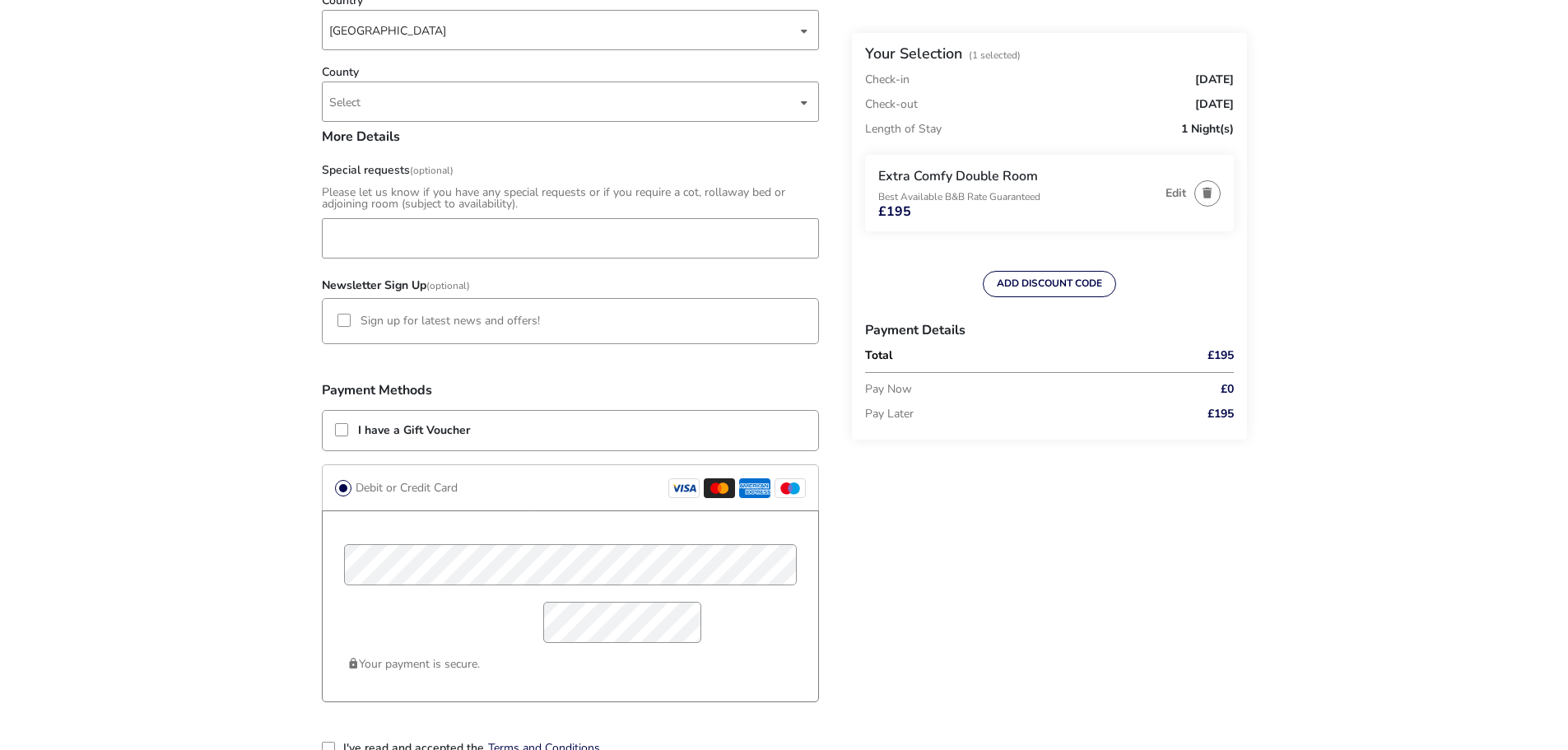
click at [342, 312] on li "Sign up for latest news and offers!" at bounding box center [571, 321] width 497 height 46
click at [341, 316] on div at bounding box center [343, 319] width 13 height 13
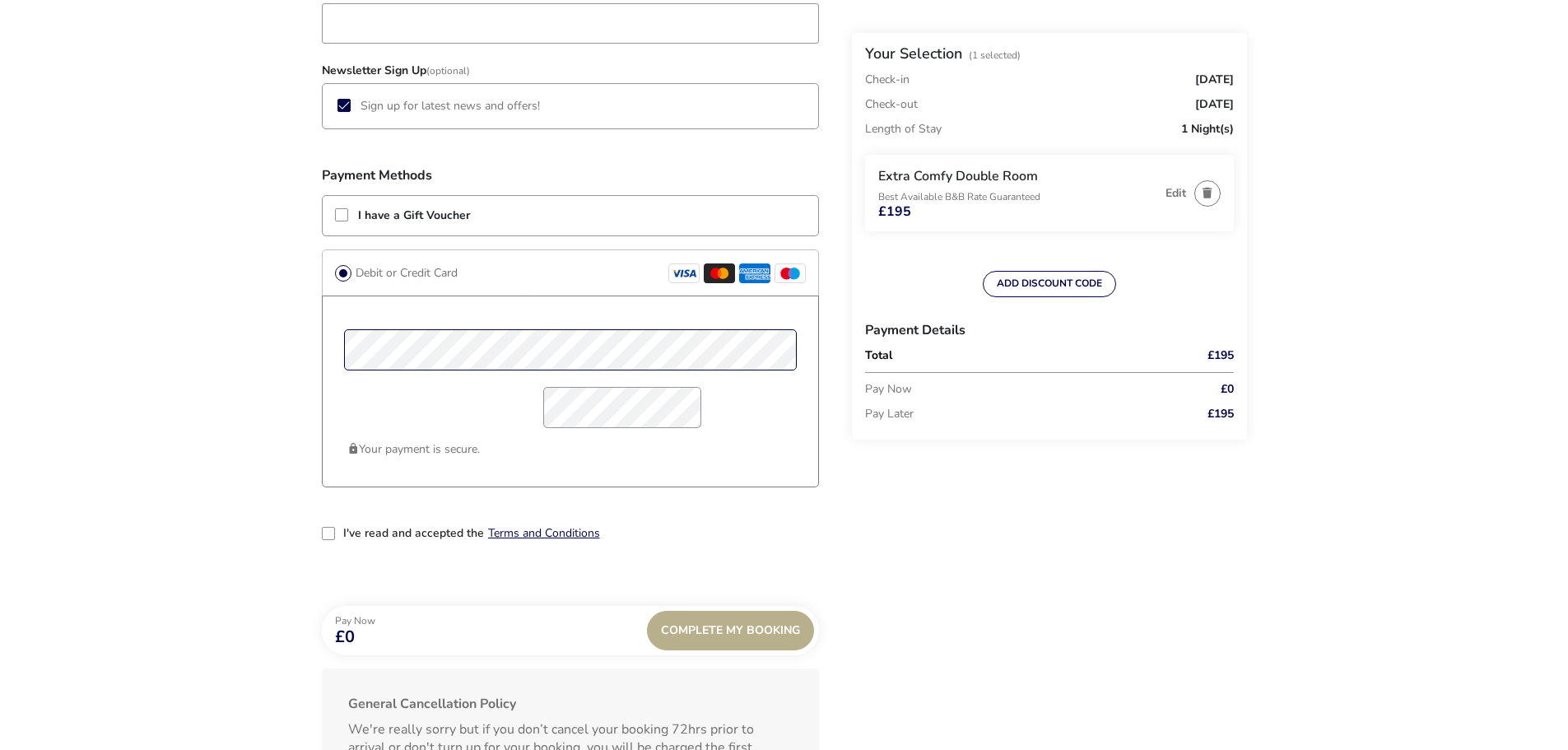
scroll to position [1177, 0]
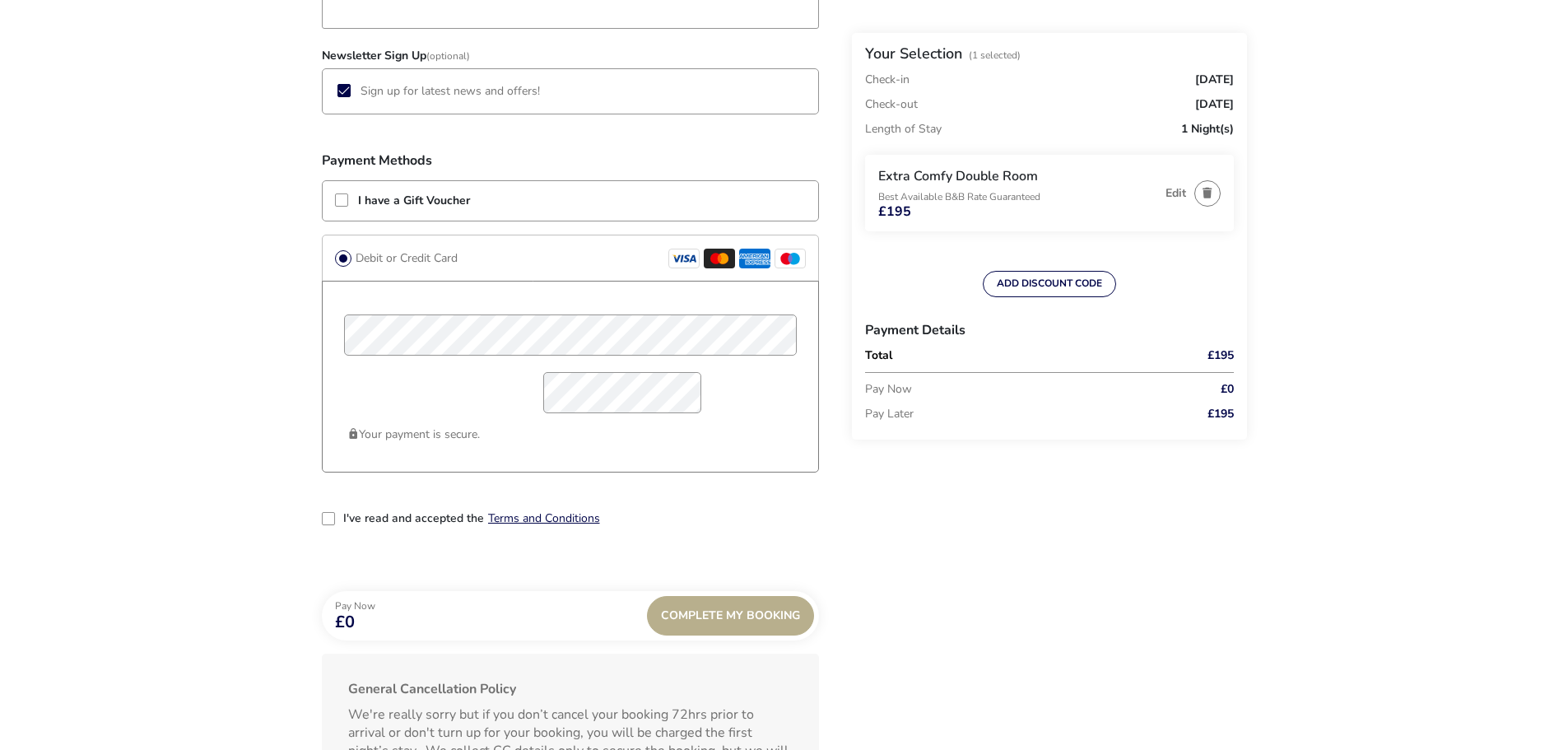
click at [328, 517] on div "2-term_condi" at bounding box center [328, 518] width 13 height 13
click at [725, 621] on div "Complete My Booking" at bounding box center [731, 616] width 167 height 40
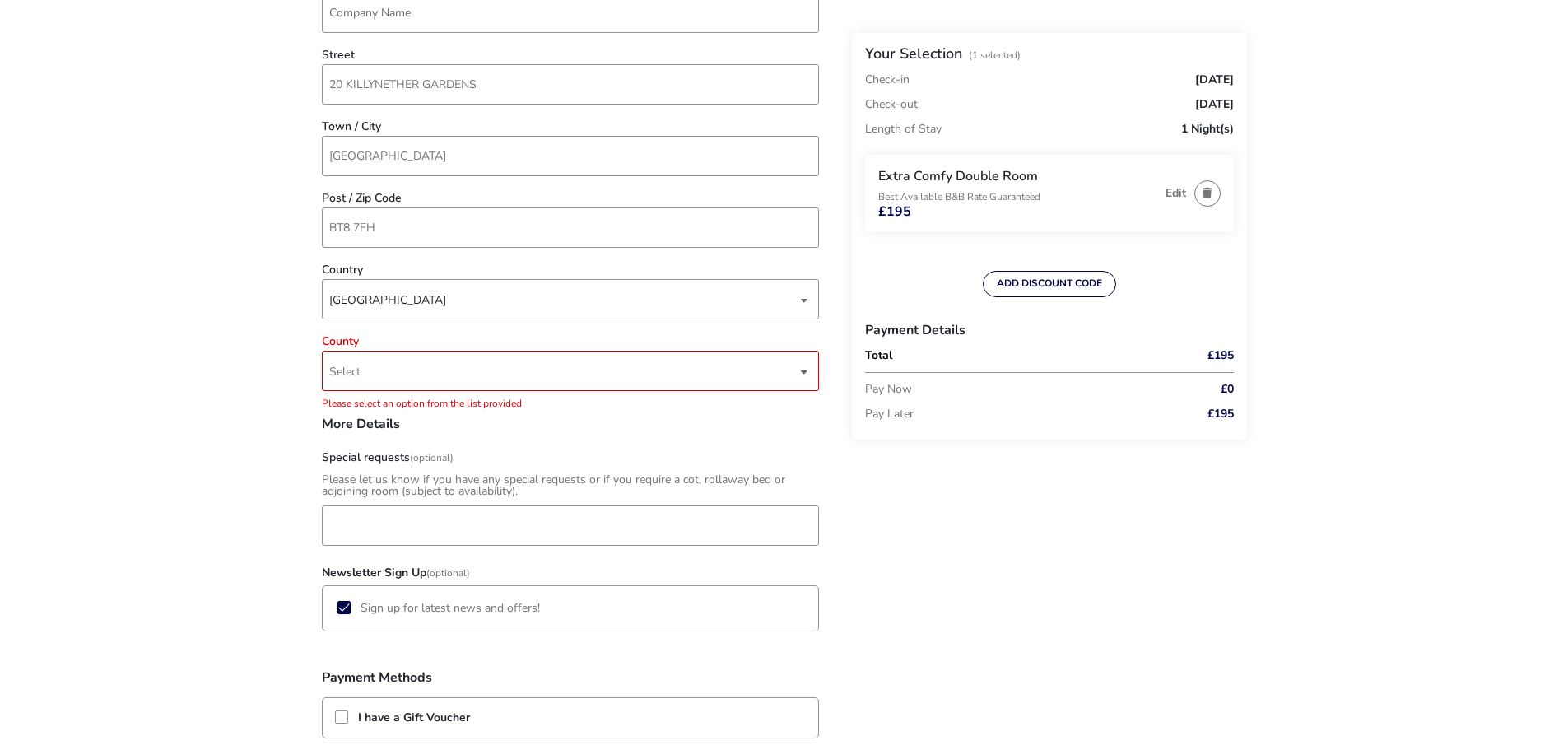
scroll to position [673, 0]
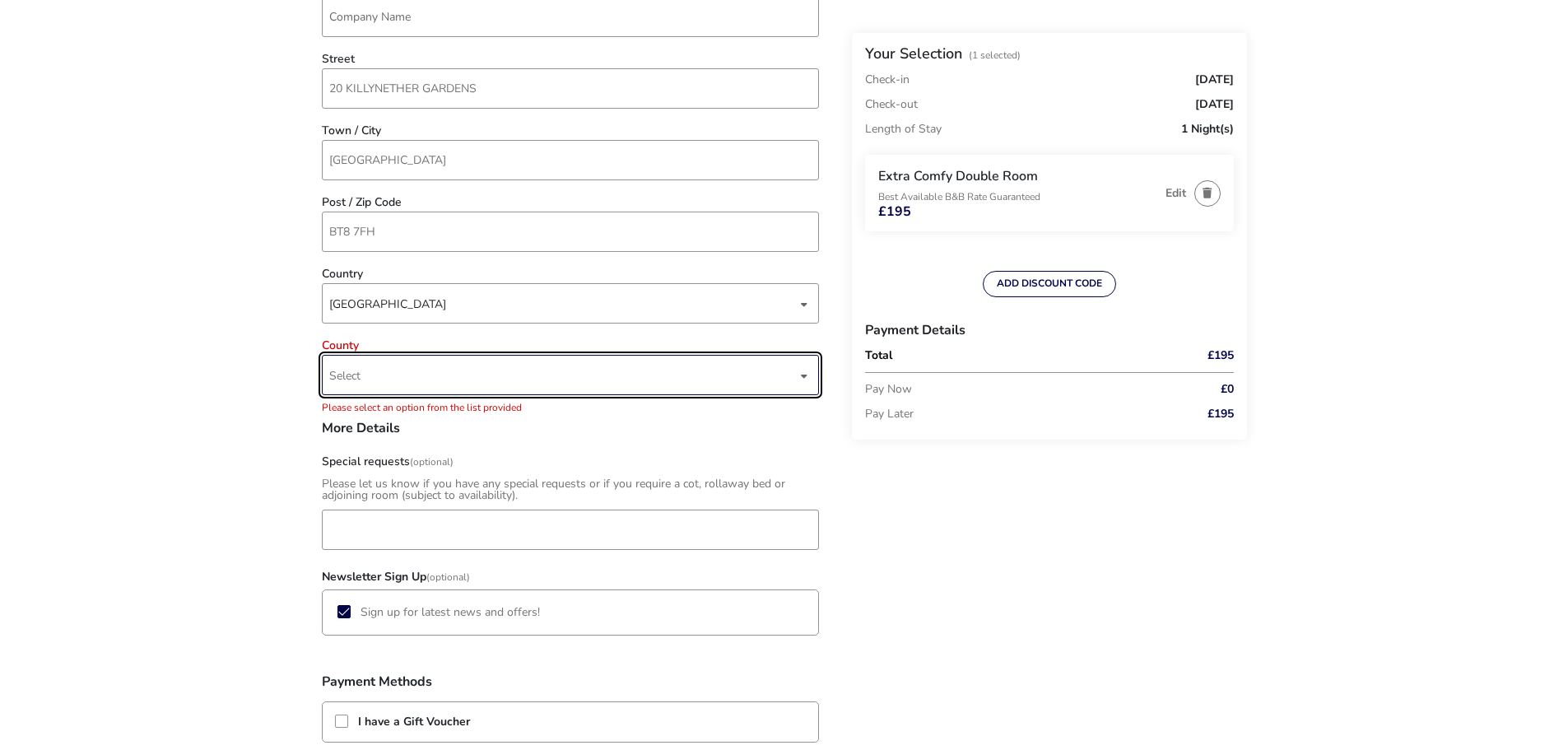
click at [800, 379] on div "dropdown trigger" at bounding box center [804, 376] width 8 height 32
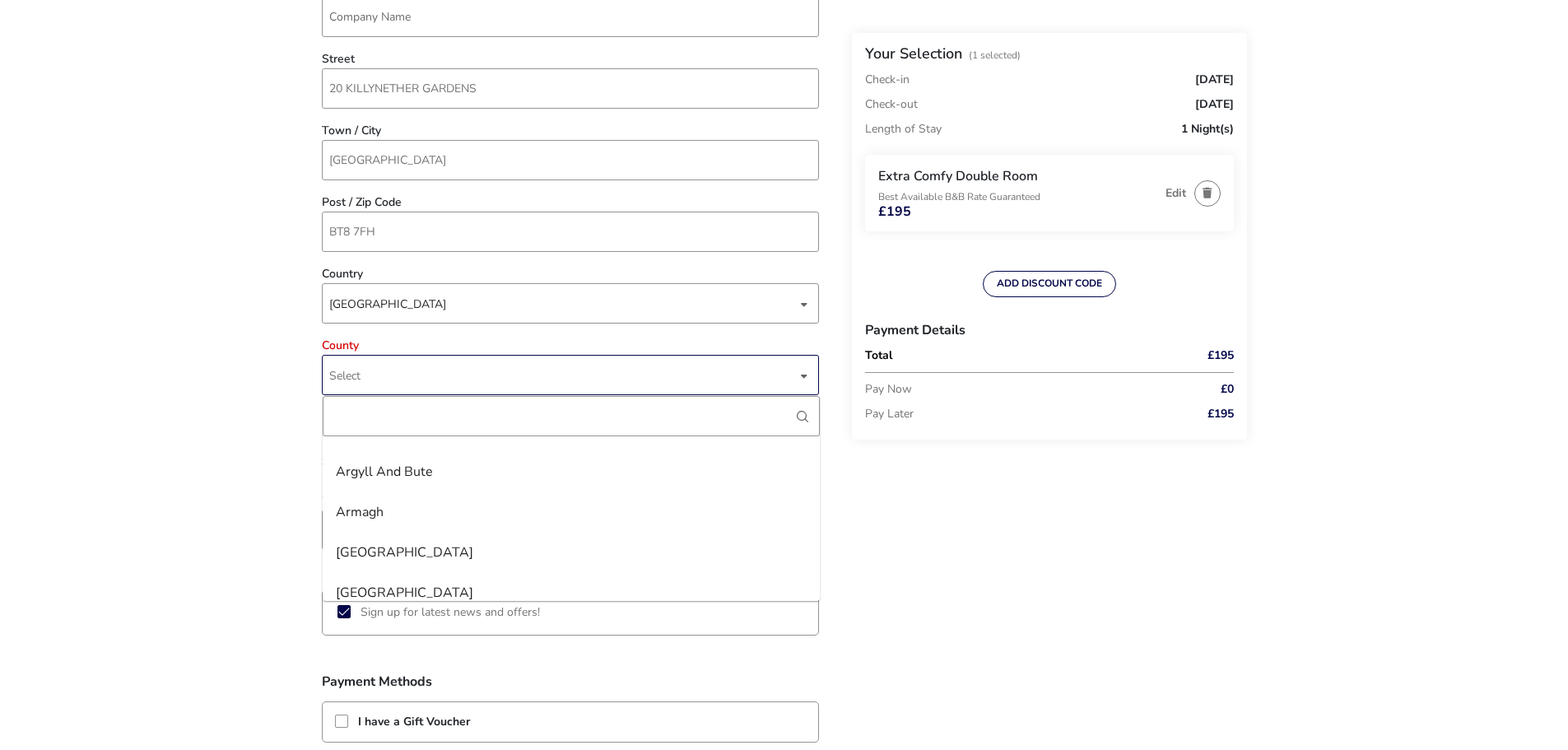
scroll to position [264, 0]
click at [818, 437] on div "County" at bounding box center [572, 416] width 497 height 41
click at [812, 437] on div "County" at bounding box center [572, 416] width 497 height 41
click at [808, 437] on div "County" at bounding box center [572, 416] width 497 height 41
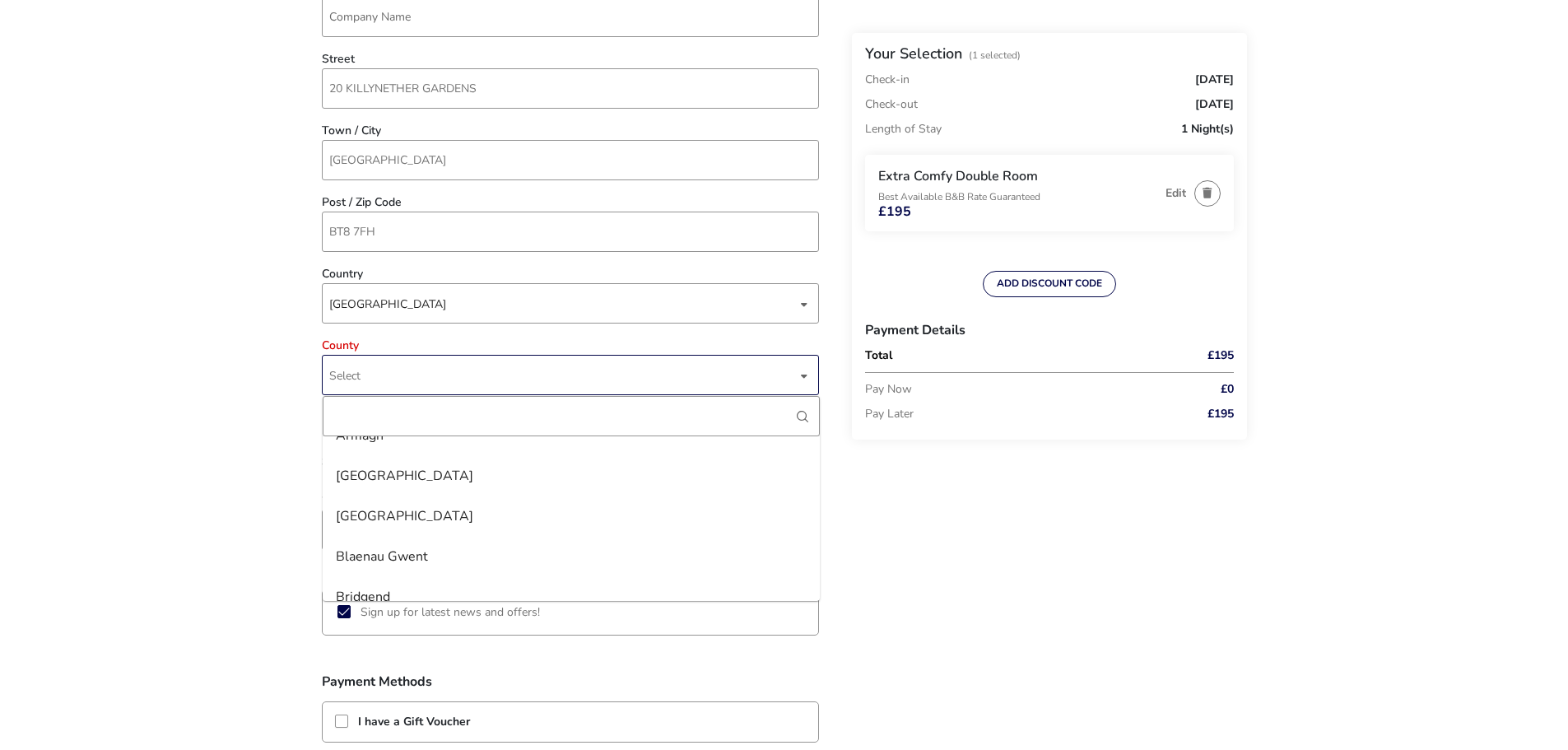
click at [814, 437] on div "County" at bounding box center [572, 416] width 497 height 41
drag, startPoint x: 813, startPoint y: 468, endPoint x: 811, endPoint y: 455, distance: 13.2
click at [811, 437] on div "County" at bounding box center [572, 416] width 497 height 41
click at [381, 377] on span "Select" at bounding box center [563, 375] width 467 height 39
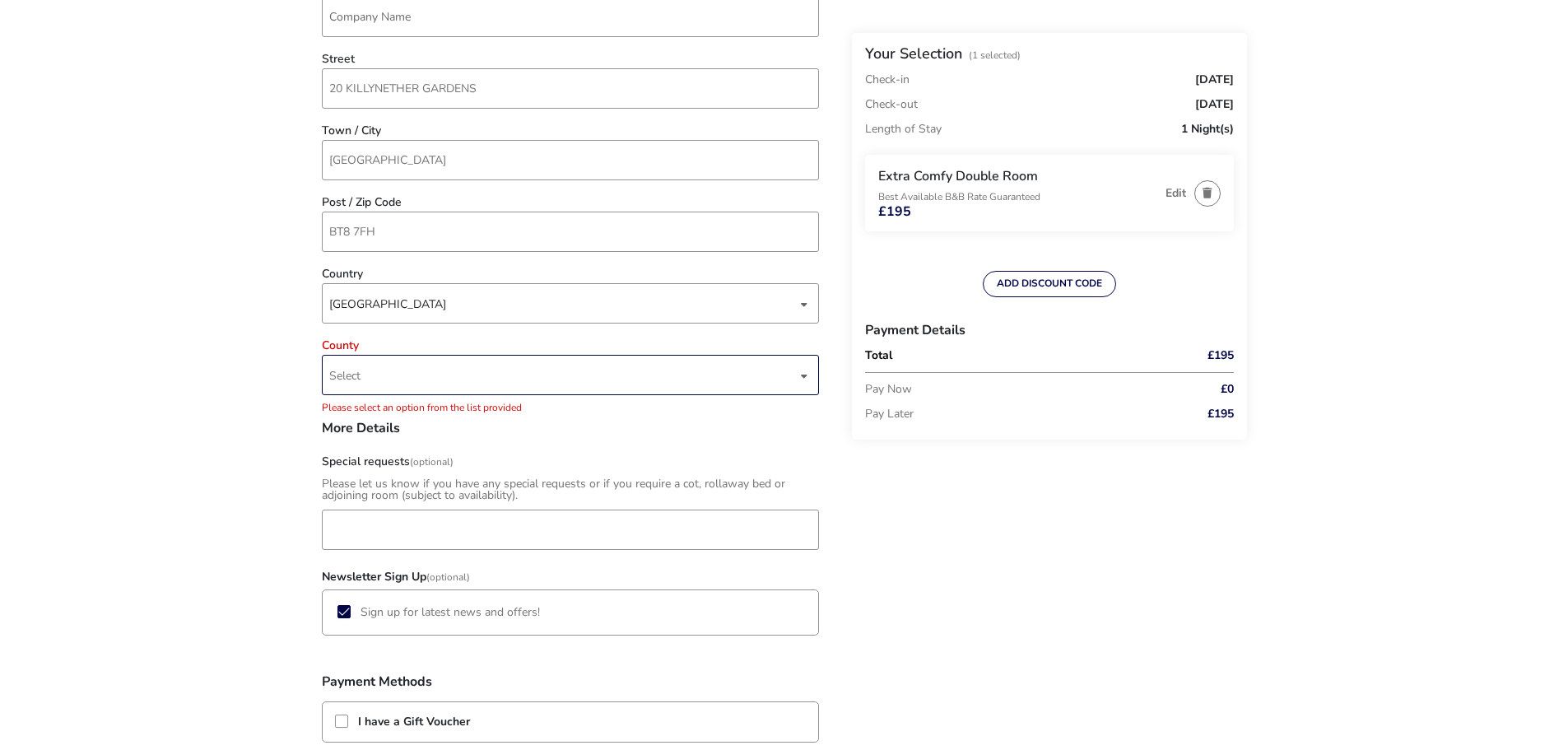
scroll to position [0, 0]
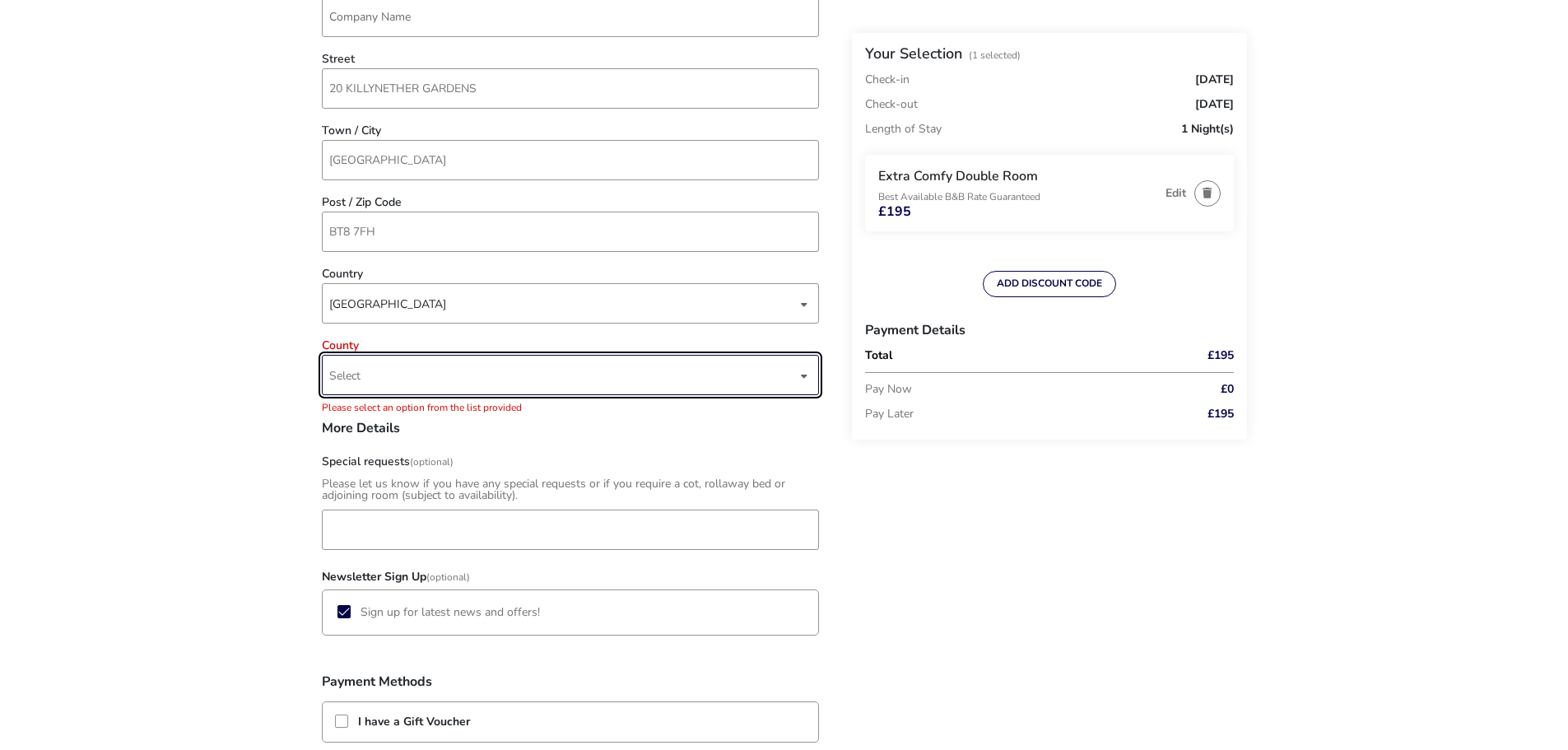
click at [379, 376] on span "Select" at bounding box center [563, 375] width 467 height 39
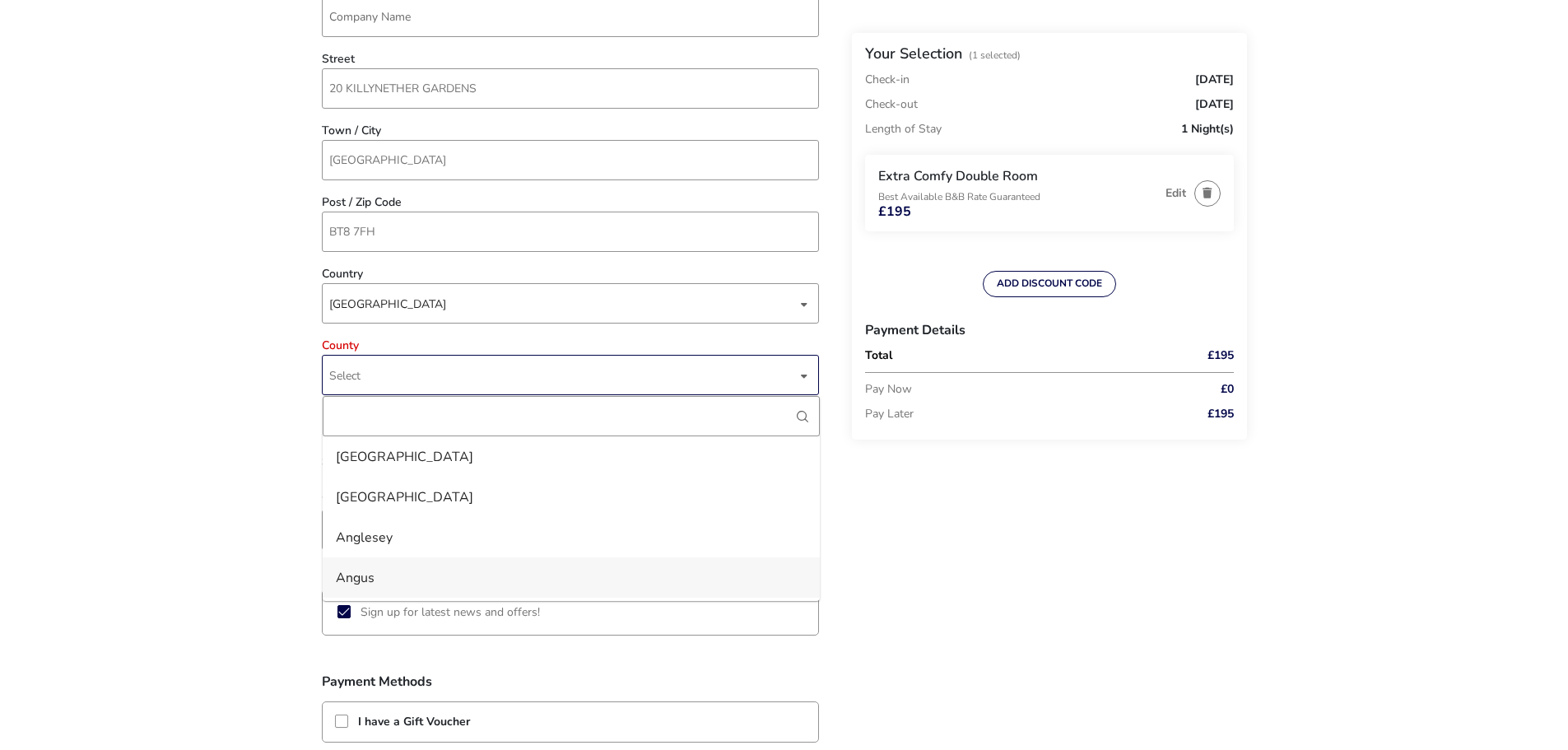
click at [806, 591] on li "Angus" at bounding box center [572, 578] width 497 height 41
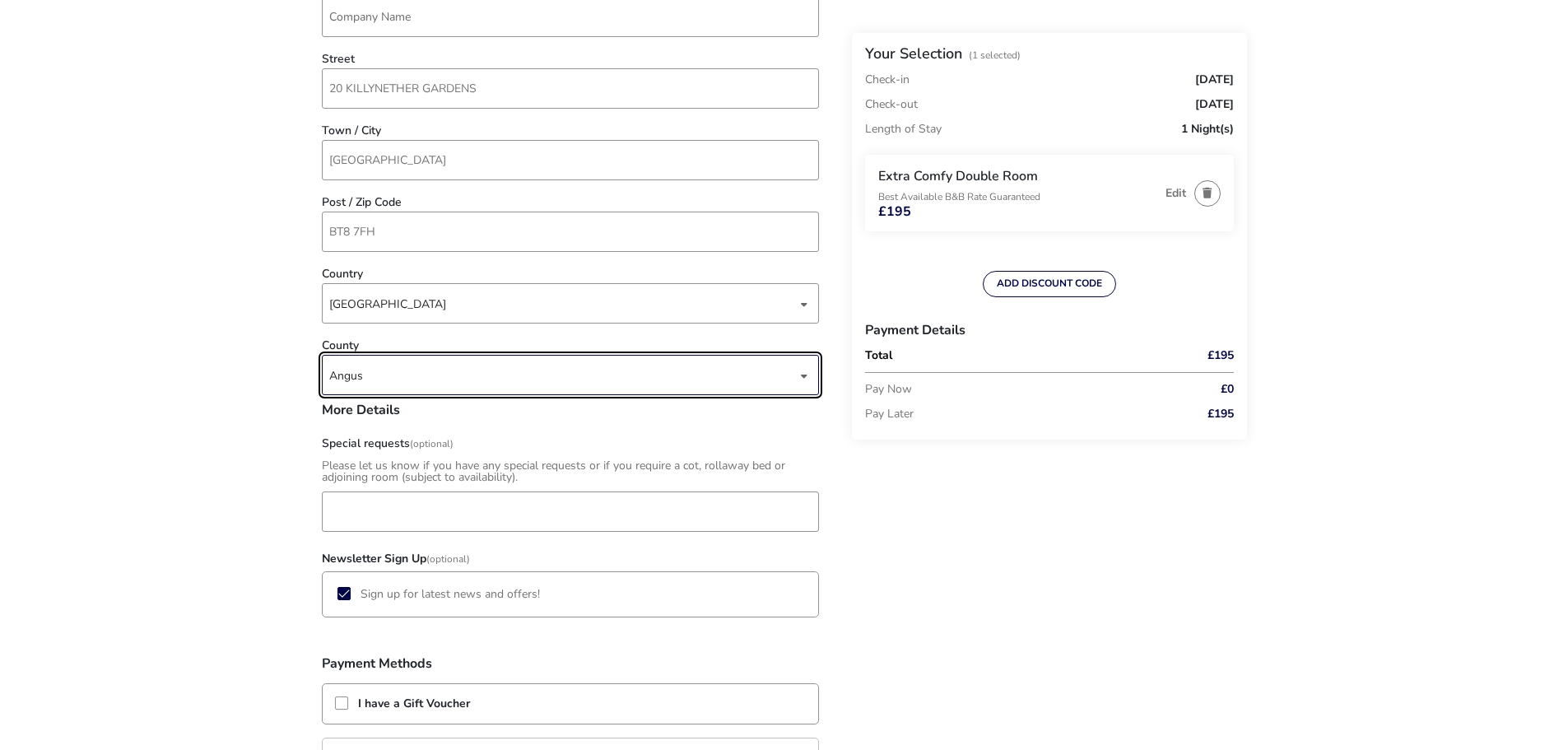
click at [333, 373] on div "Angus" at bounding box center [563, 376] width 467 height 41
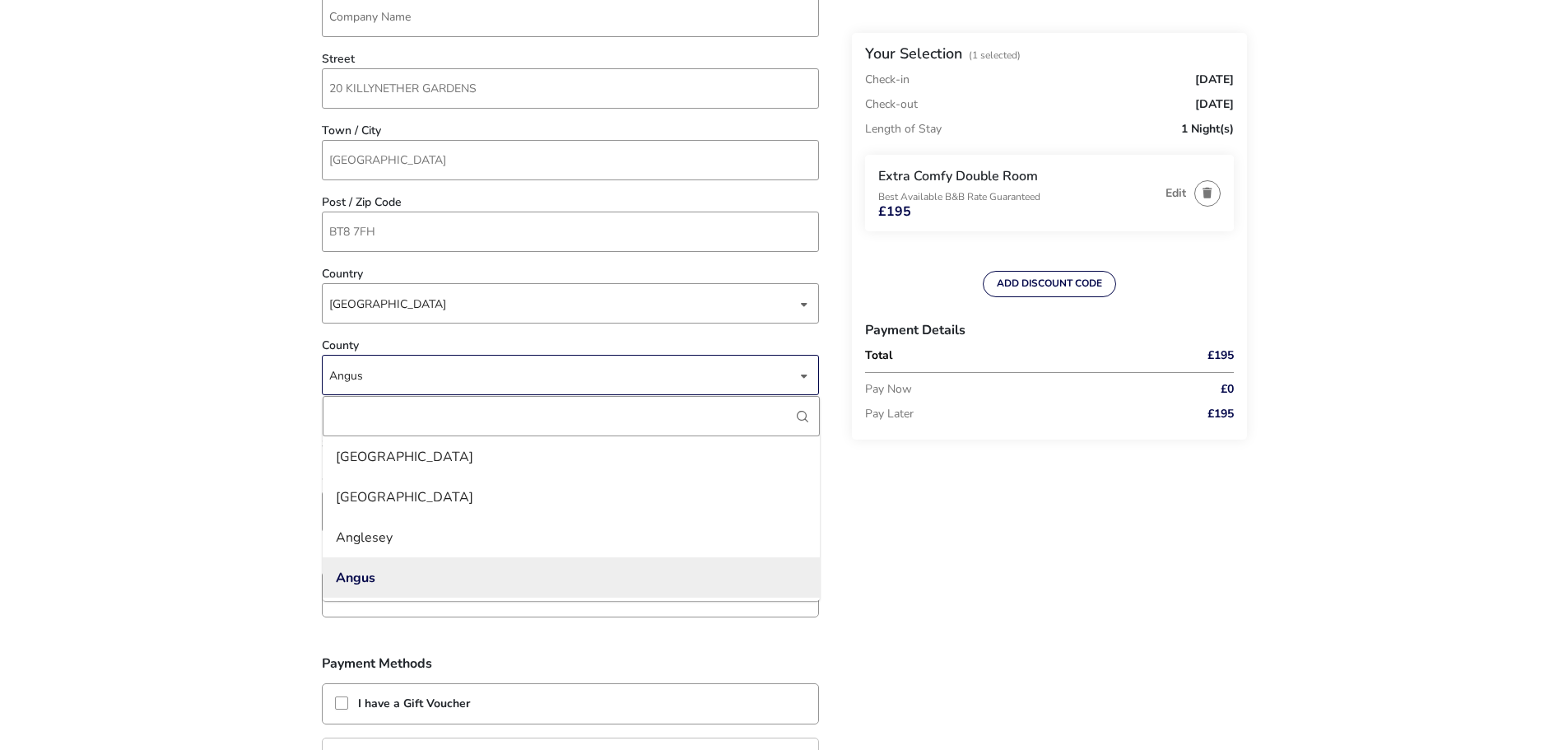
click at [333, 373] on div "Angus" at bounding box center [563, 376] width 467 height 41
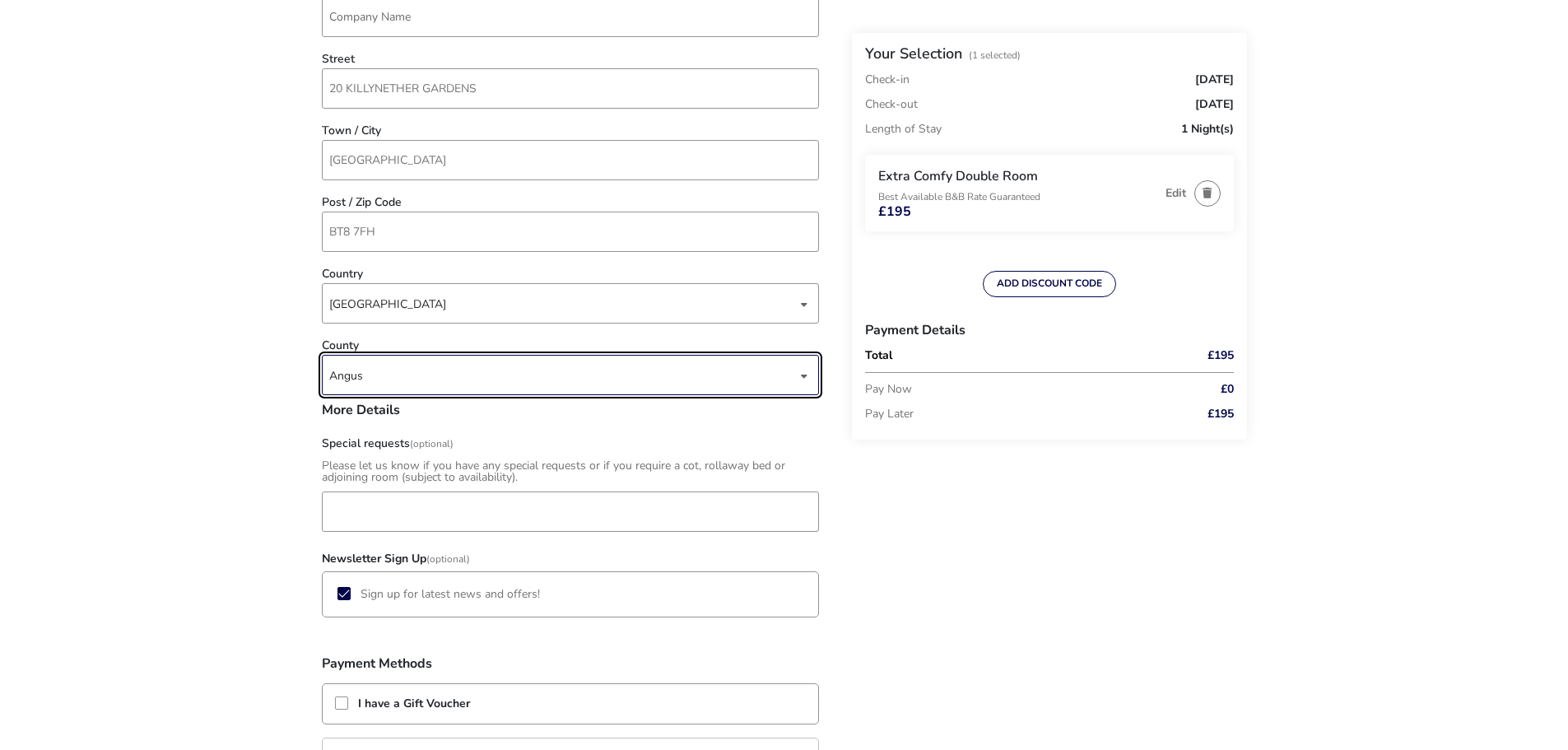
click at [333, 373] on div "Angus" at bounding box center [563, 376] width 467 height 41
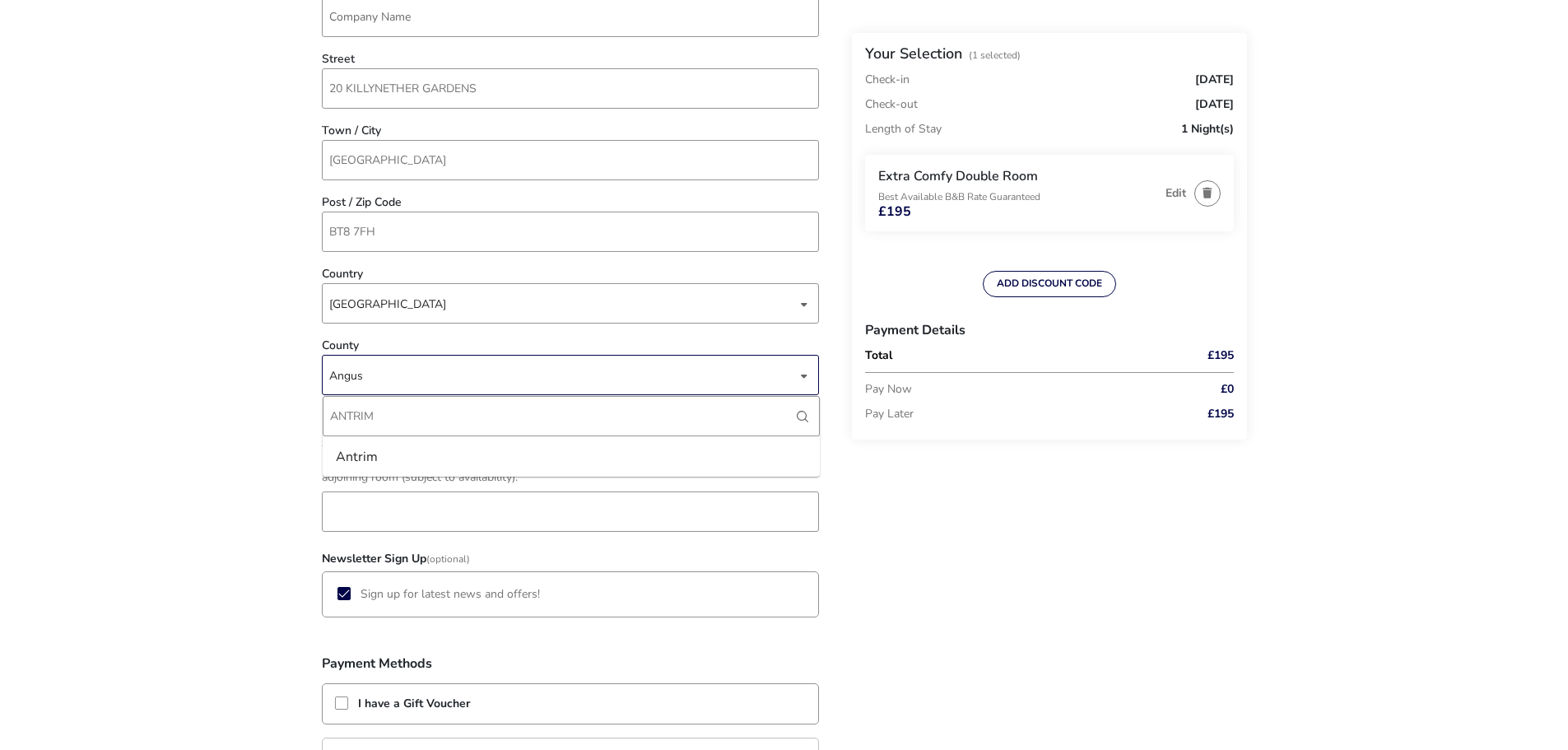
type input "ANTRIM"
click at [399, 374] on div "Angus" at bounding box center [563, 376] width 467 height 41
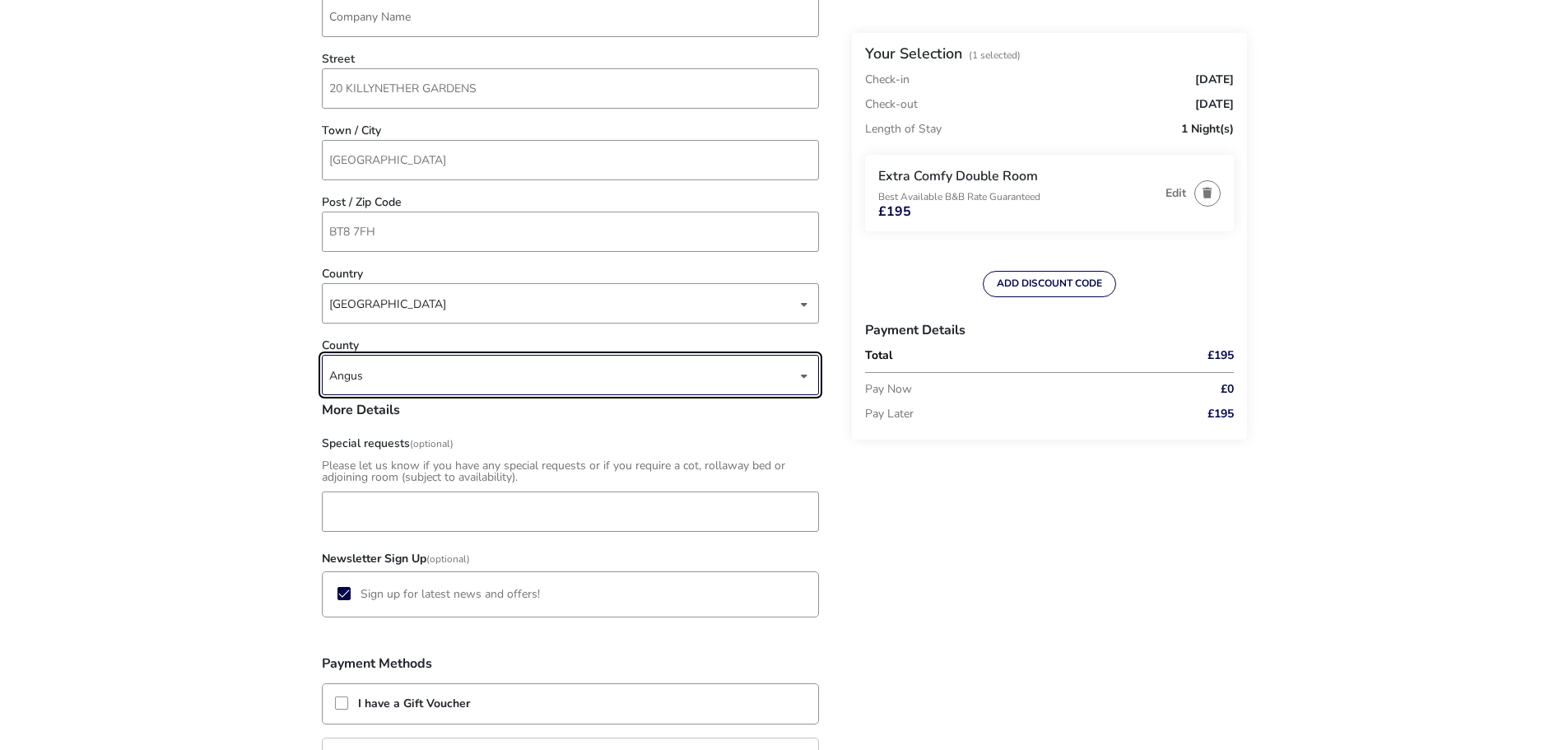
click at [800, 376] on div "dropdown trigger" at bounding box center [804, 376] width 8 height 32
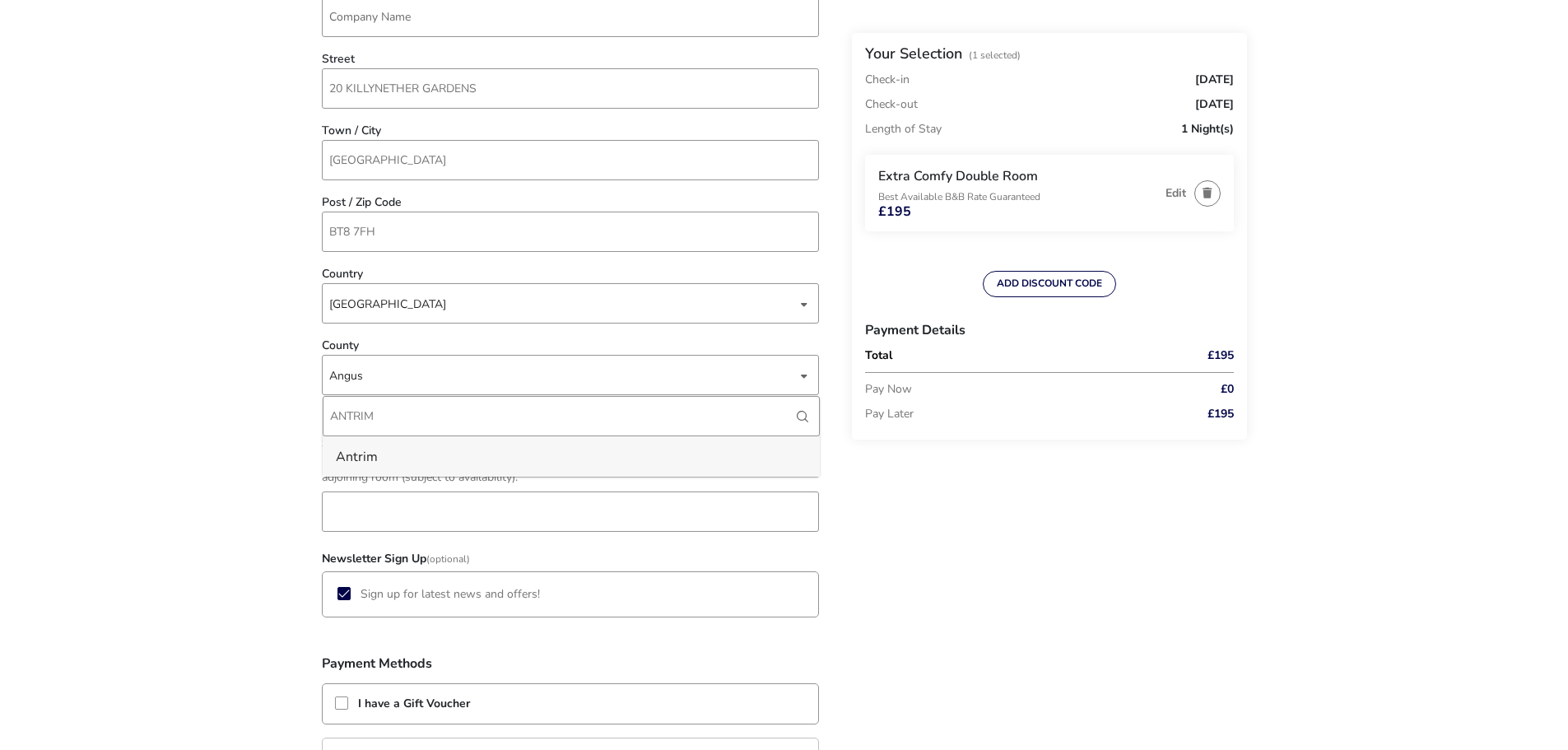
click at [366, 456] on li "Antrim" at bounding box center [572, 457] width 497 height 41
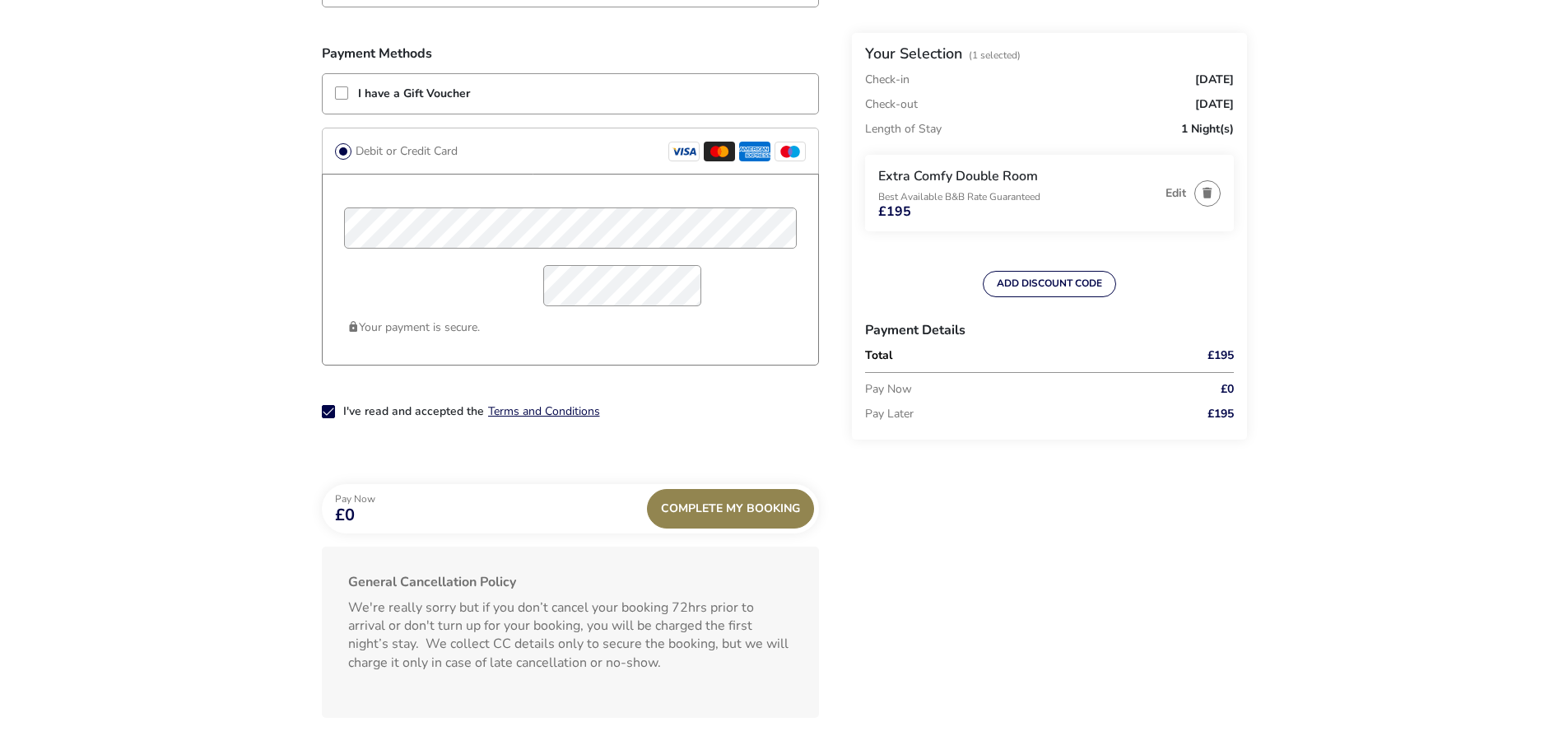
scroll to position [1294, 0]
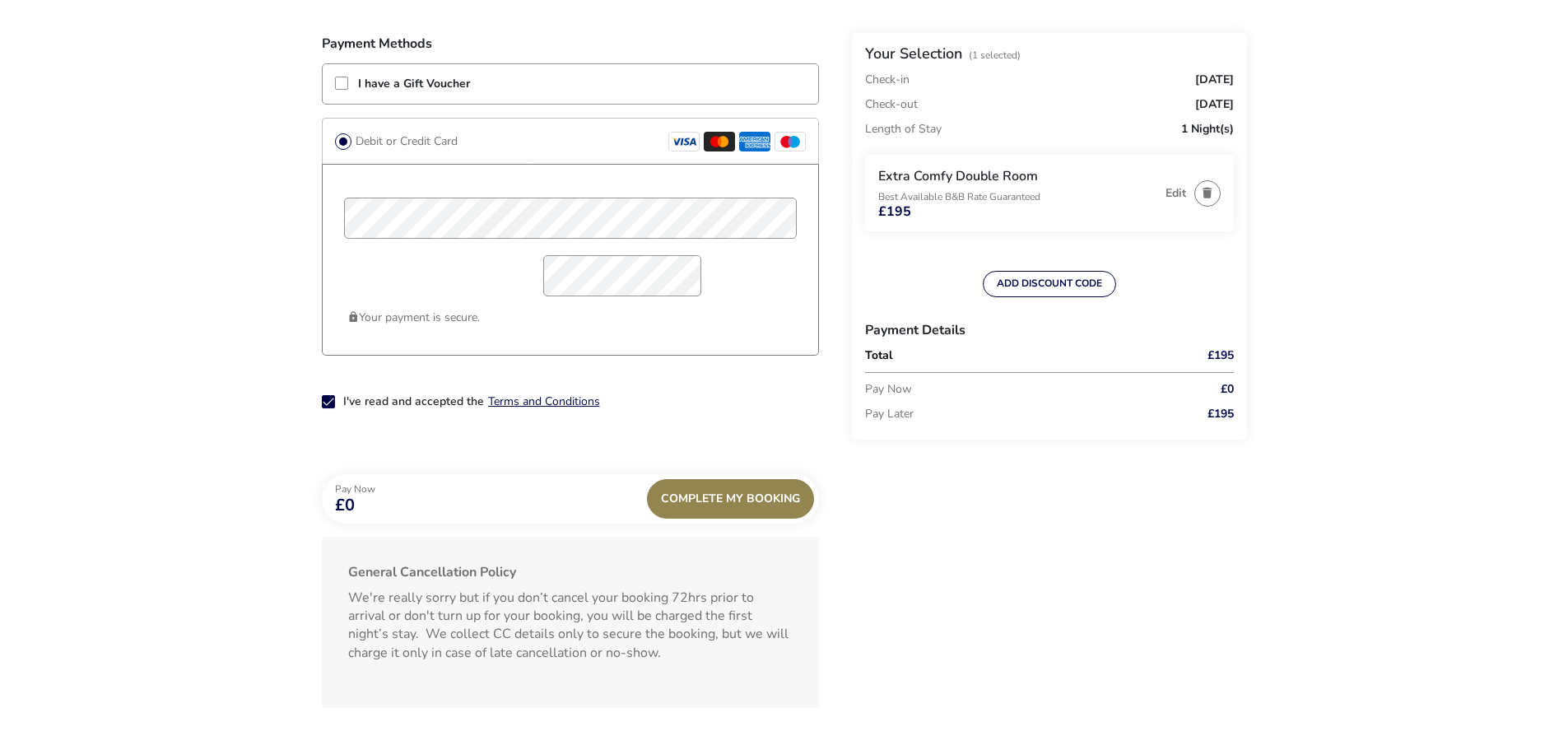
click at [704, 500] on div "Complete My Booking" at bounding box center [731, 499] width 167 height 40
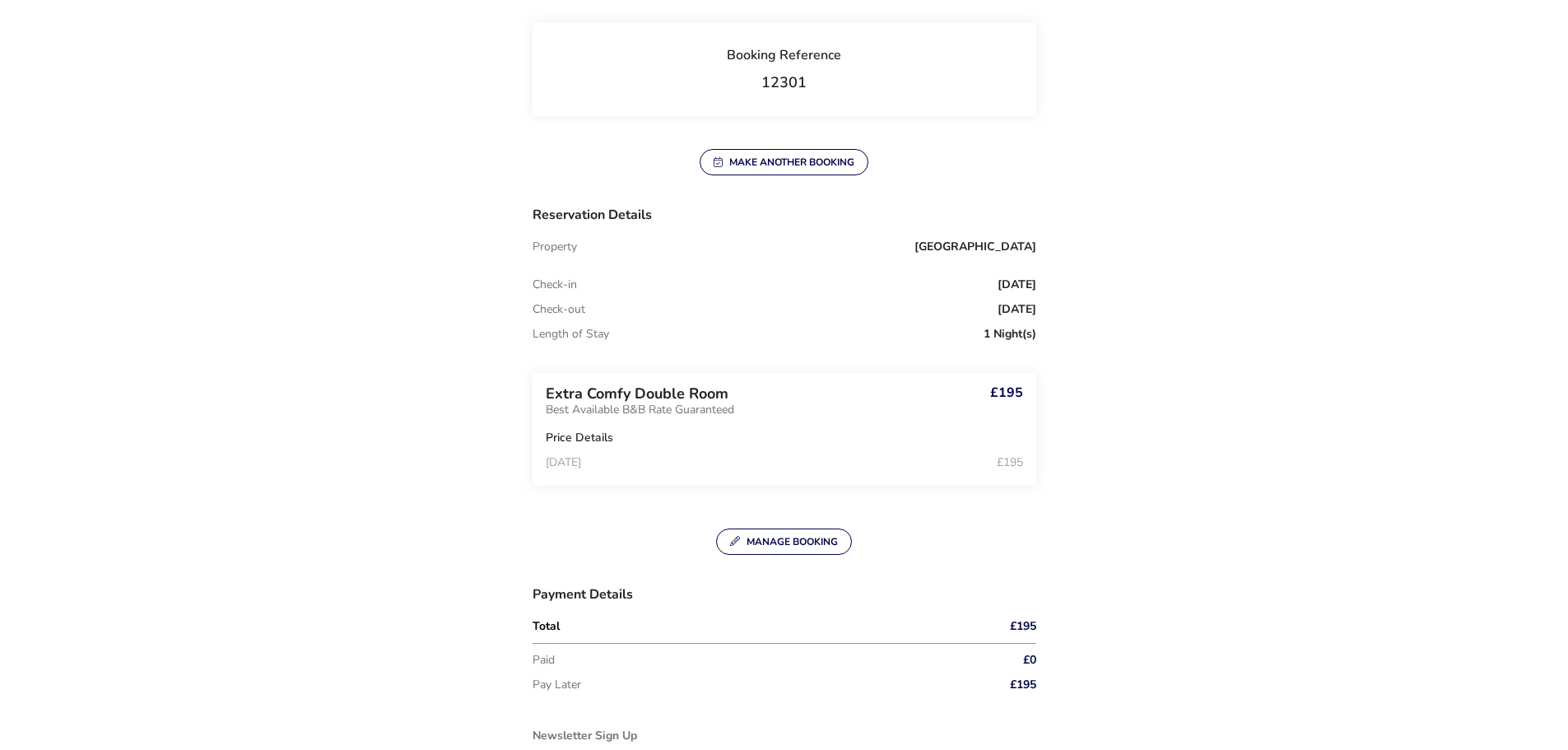
scroll to position [159, 0]
